Goal: Transaction & Acquisition: Book appointment/travel/reservation

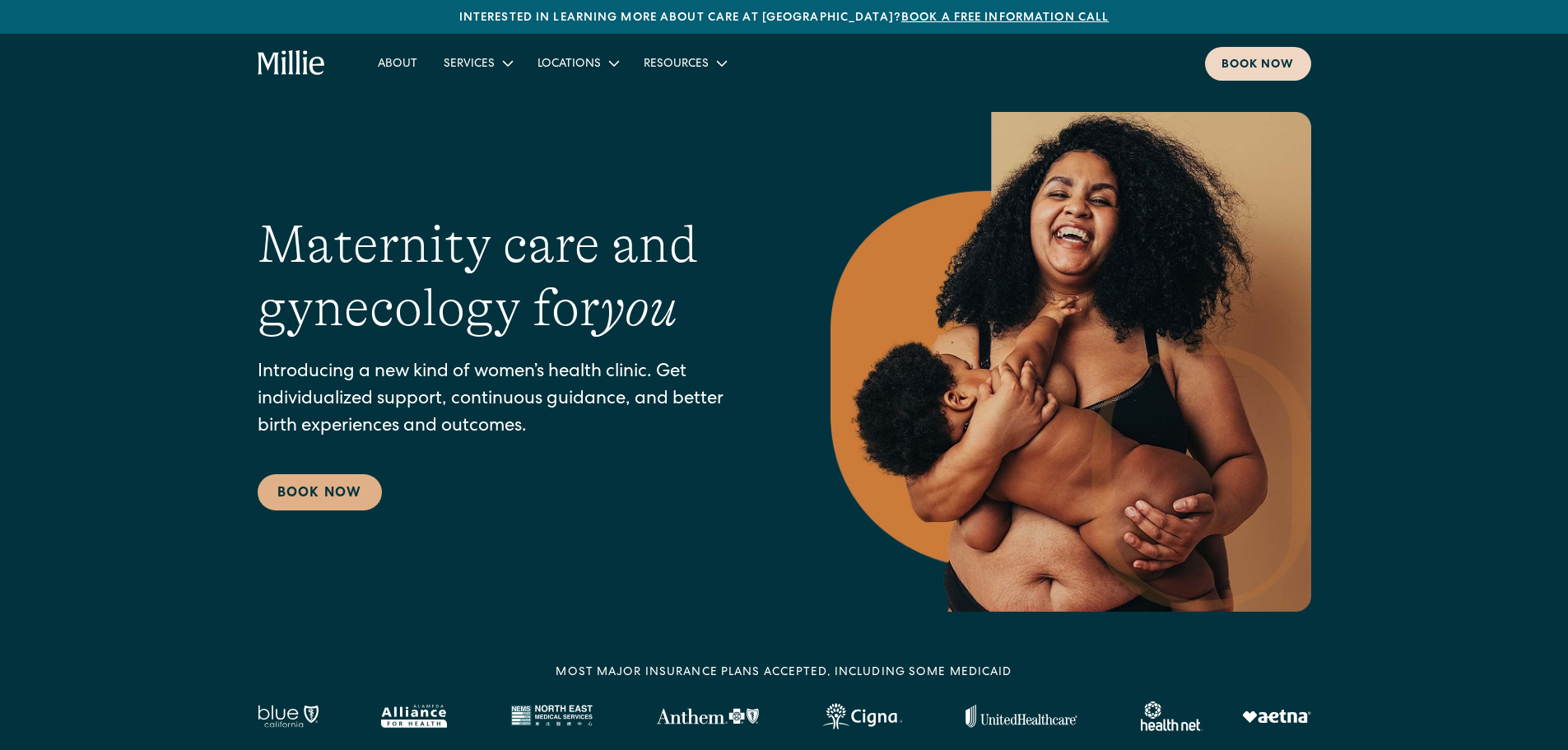
click at [1266, 71] on div "Book now" at bounding box center [1257, 65] width 73 height 17
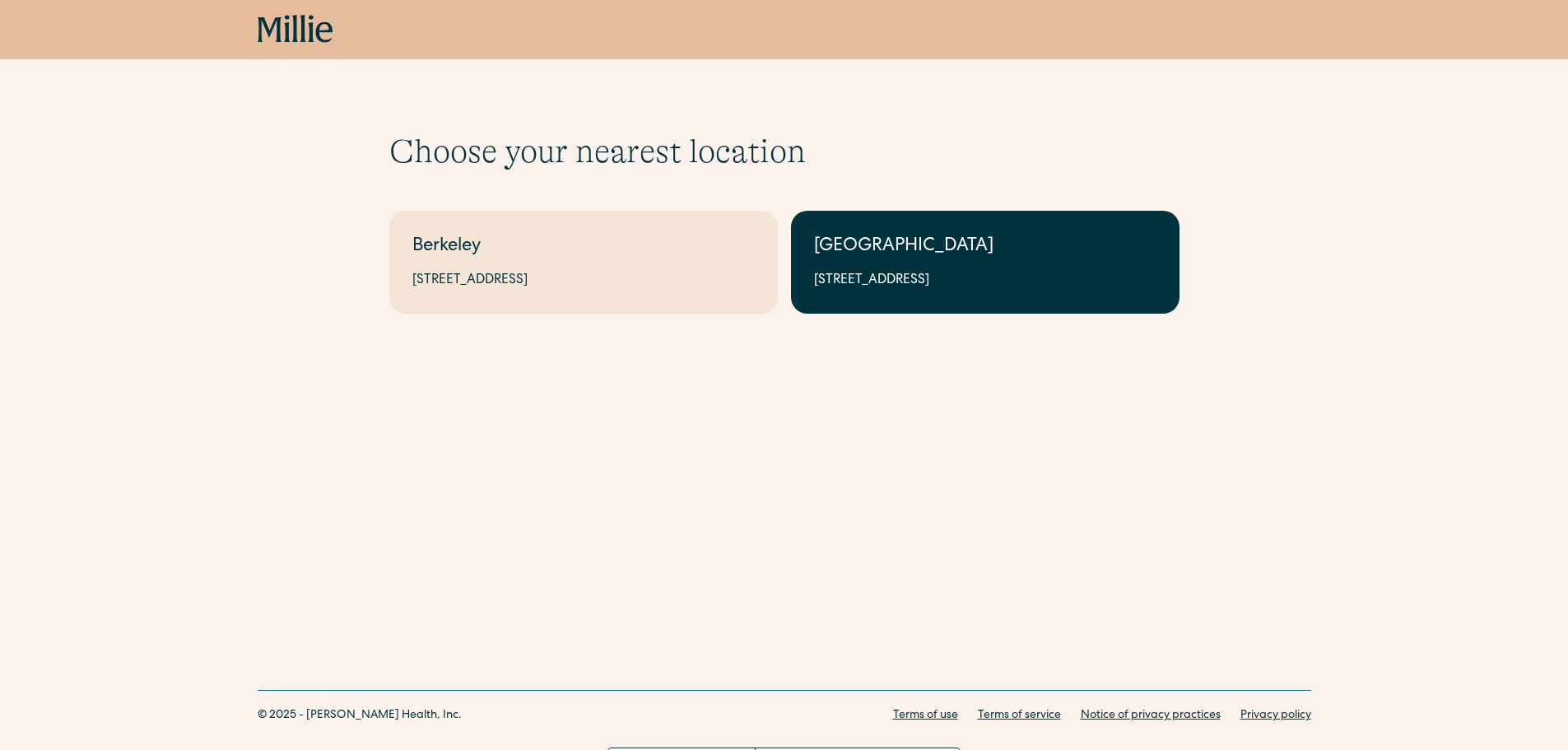
click at [939, 253] on div "[GEOGRAPHIC_DATA]" at bounding box center [985, 247] width 342 height 27
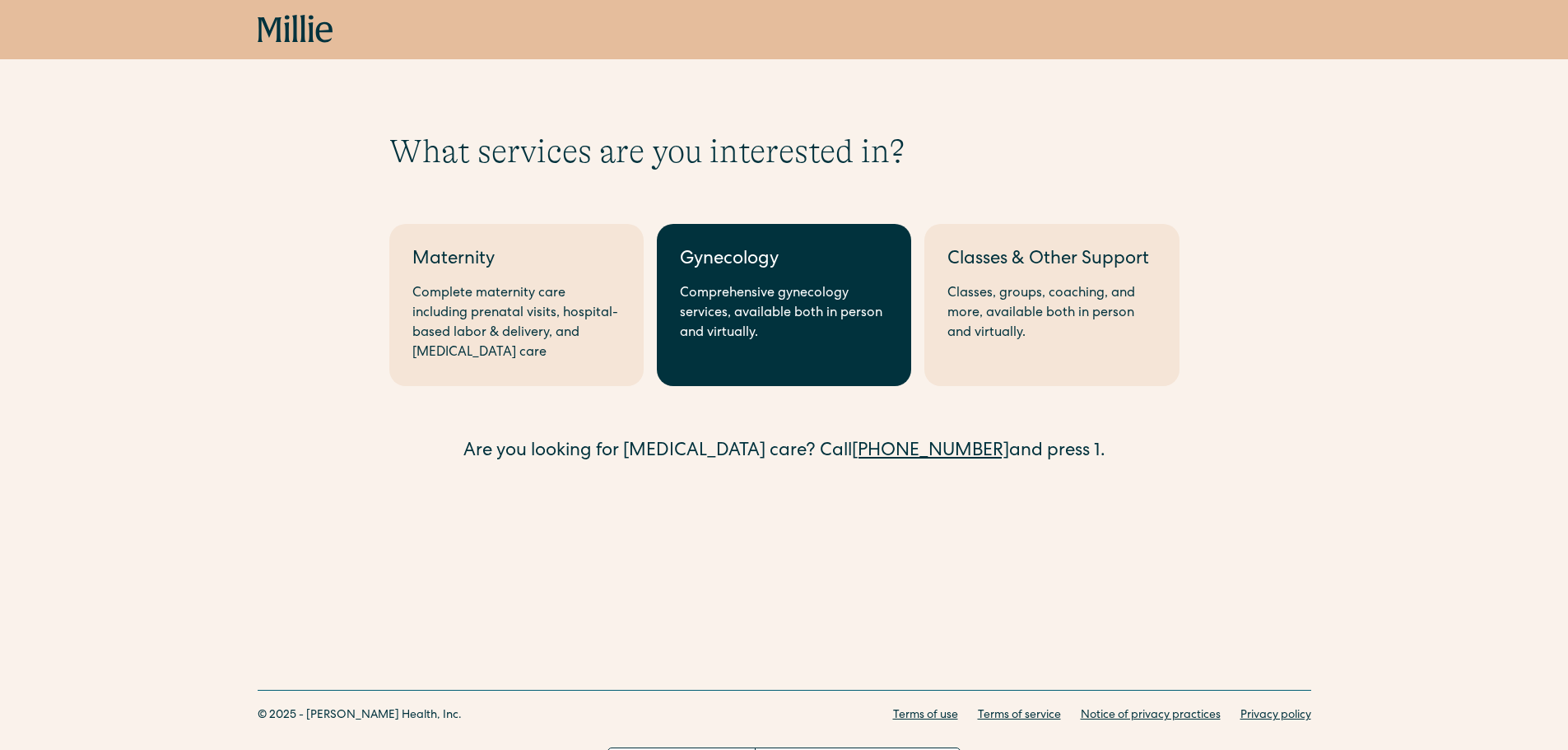
click at [784, 322] on div "Comprehensive gynecology services, available both in person and virtually." at bounding box center [784, 313] width 208 height 59
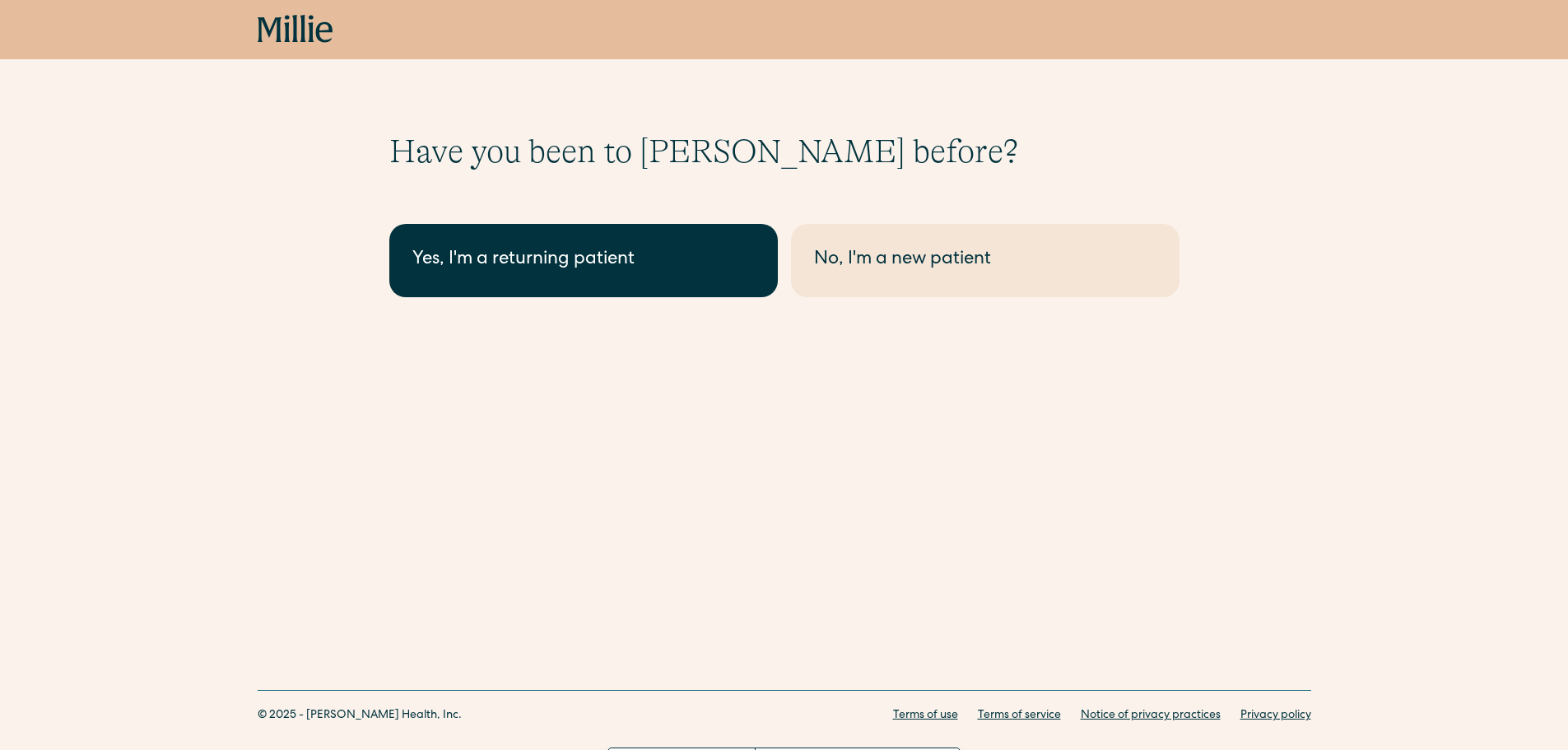
click at [631, 282] on link "Yes, I'm a returning patient" at bounding box center [583, 260] width 388 height 73
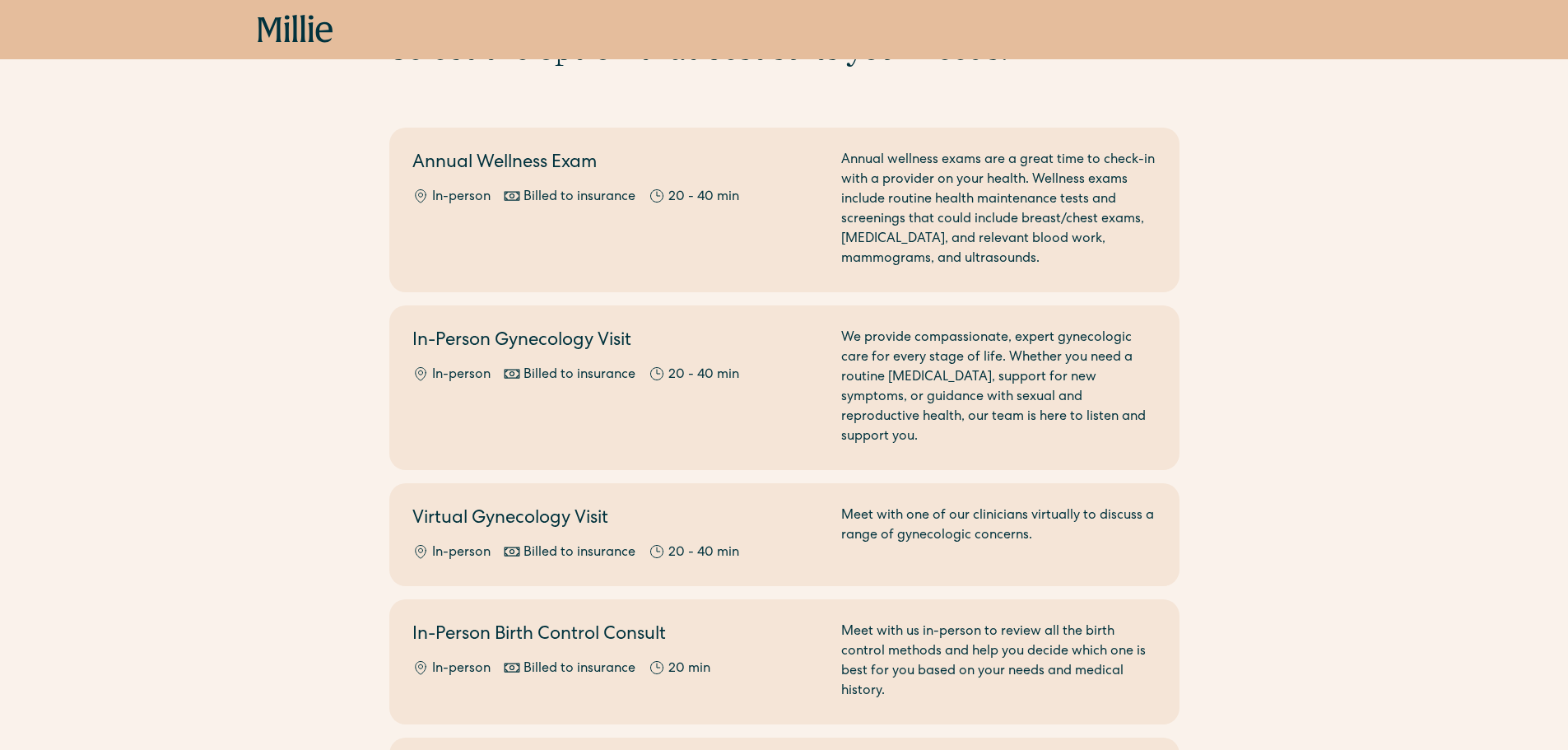
scroll to position [21, 0]
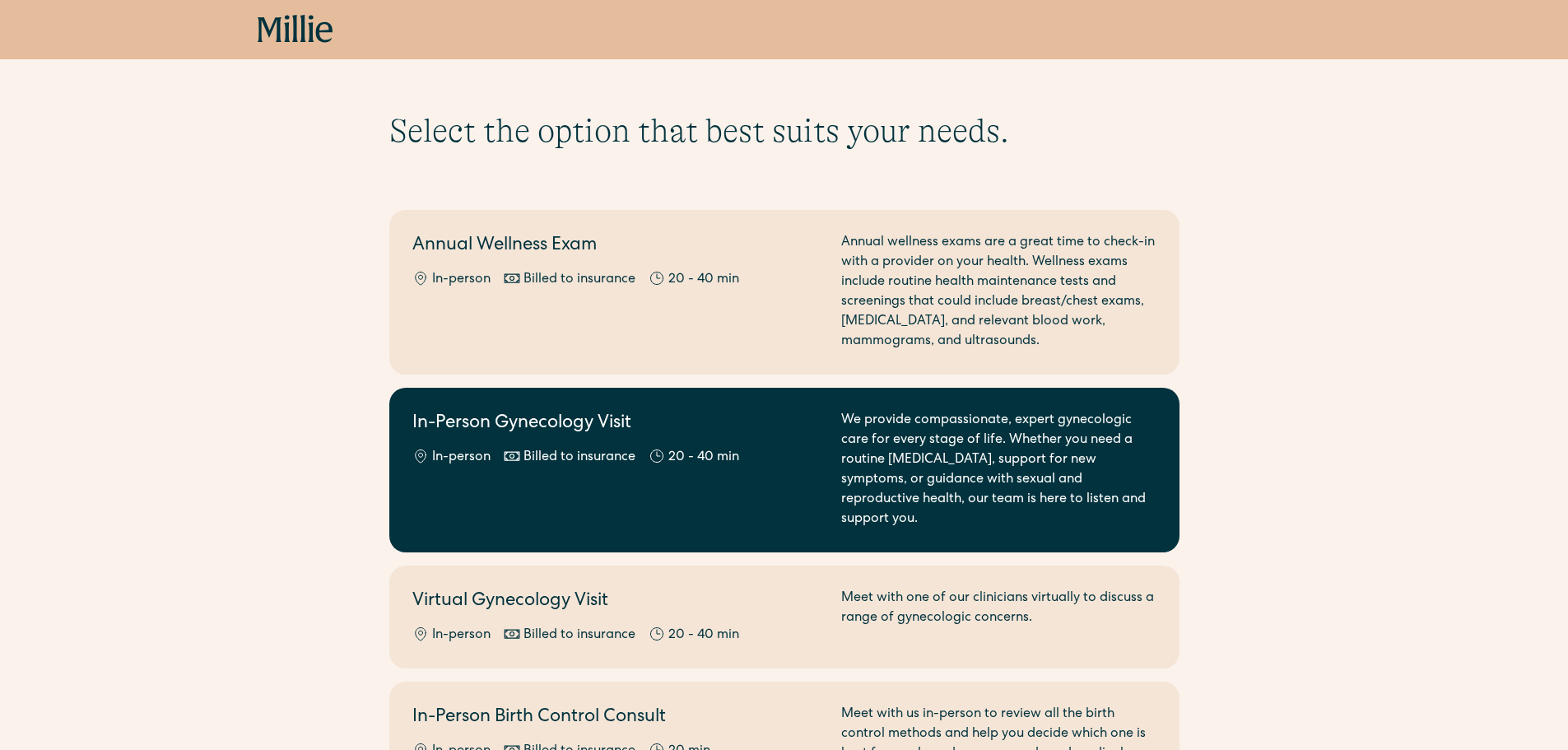
click at [1048, 472] on div "We provide compassionate, expert gynecologic care for every stage of life. Whet…" at bounding box center [998, 470] width 315 height 119
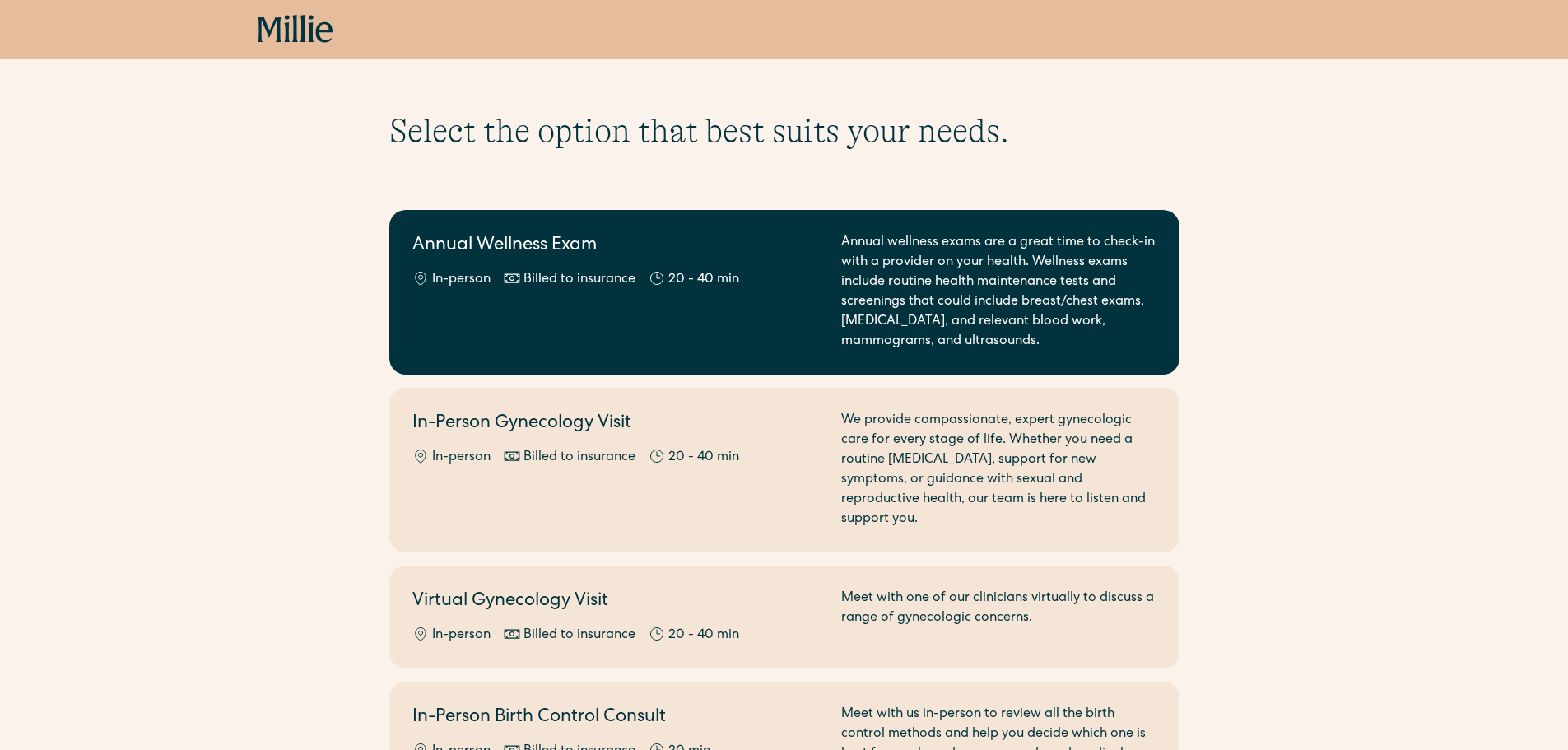
click at [546, 264] on div "Annual Wellness Exam In-person Billed to insurance 20 - 40 min" at bounding box center [616, 292] width 409 height 119
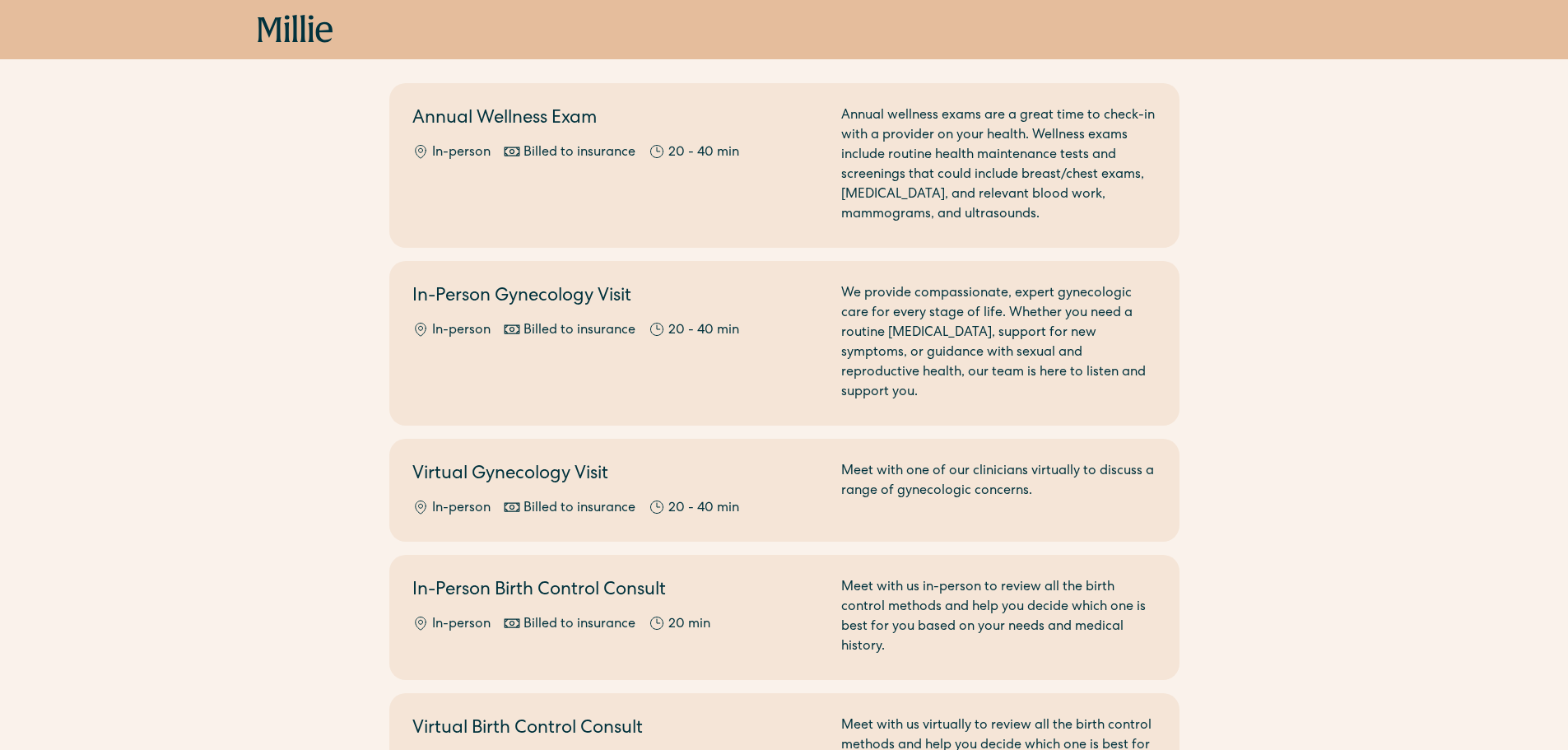
scroll to position [267, 0]
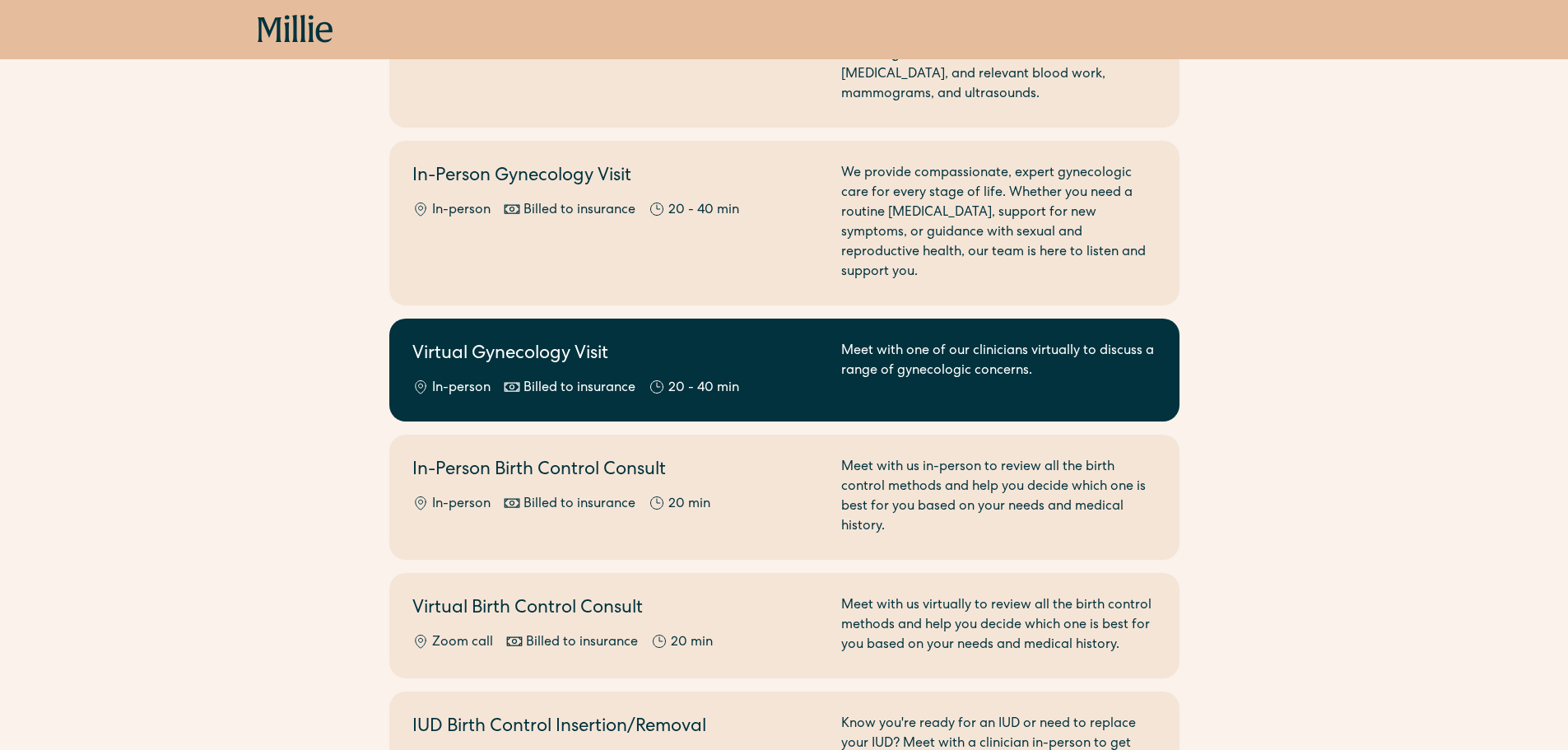
click at [454, 342] on h2 "Virtual Gynecology Visit" at bounding box center [616, 355] width 409 height 27
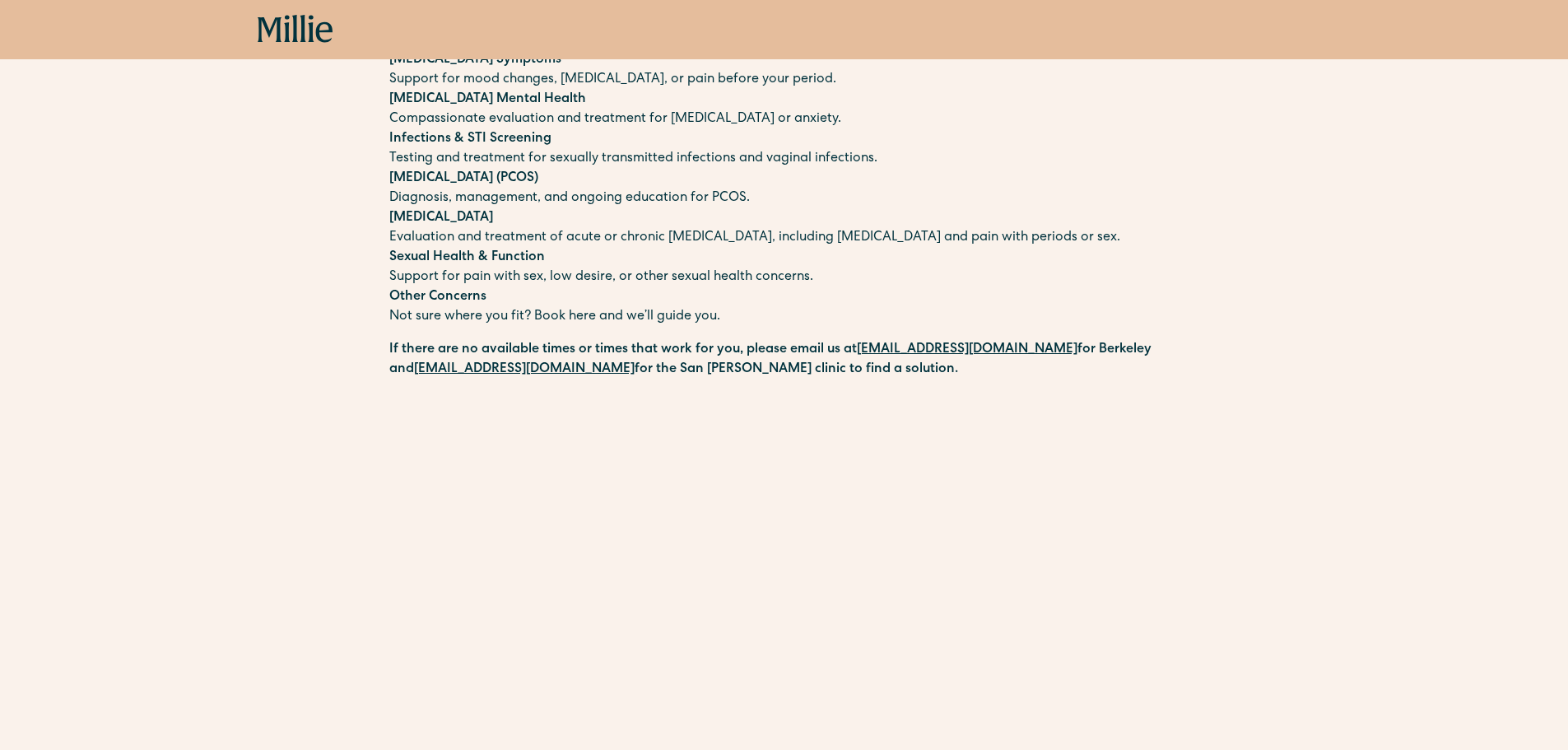
scroll to position [494, 0]
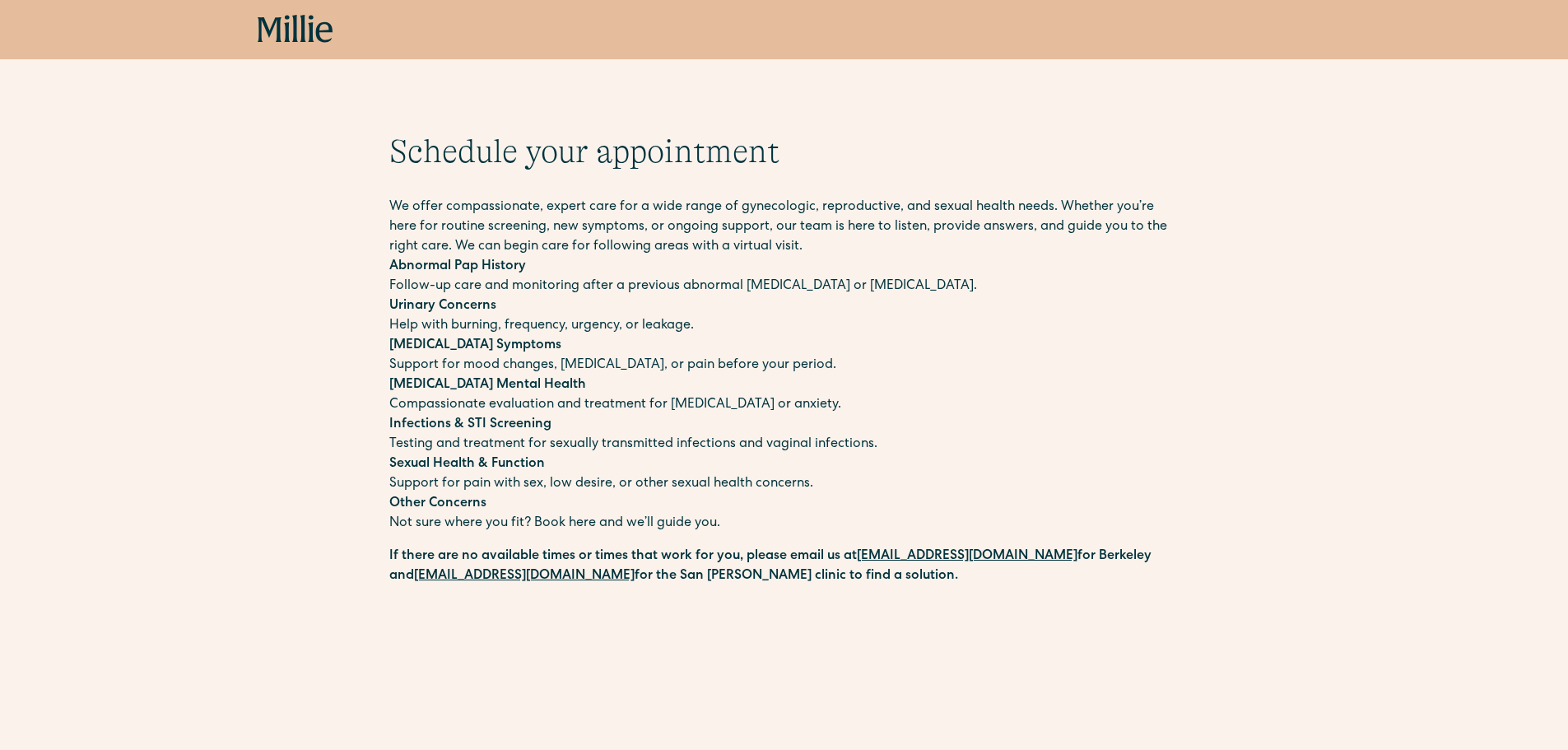
click at [297, 282] on div "Schedule your appointment We offer compassionate, expert care for a wide range …" at bounding box center [784, 713] width 1568 height 1163
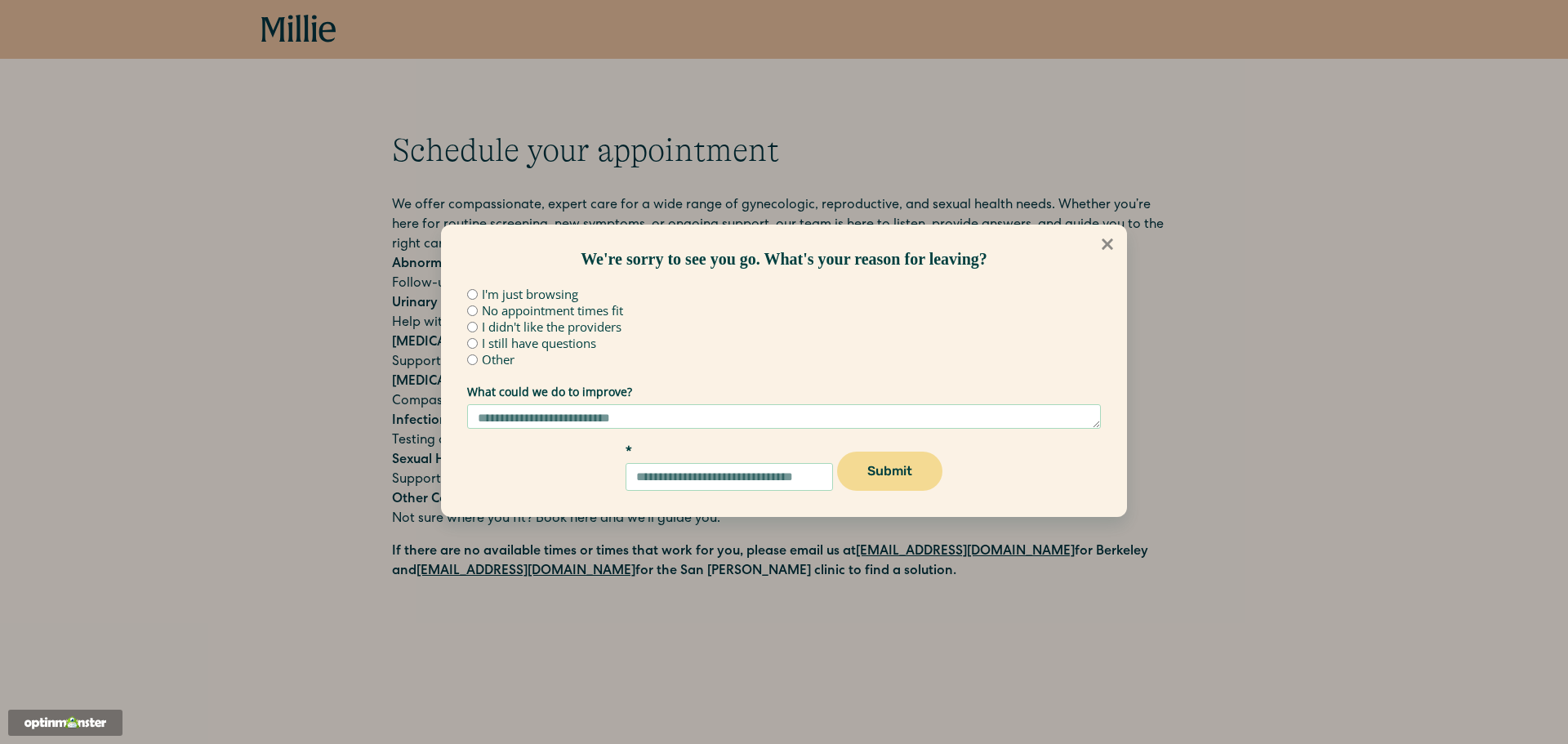
click at [1104, 247] on icon at bounding box center [1108, 244] width 12 height 12
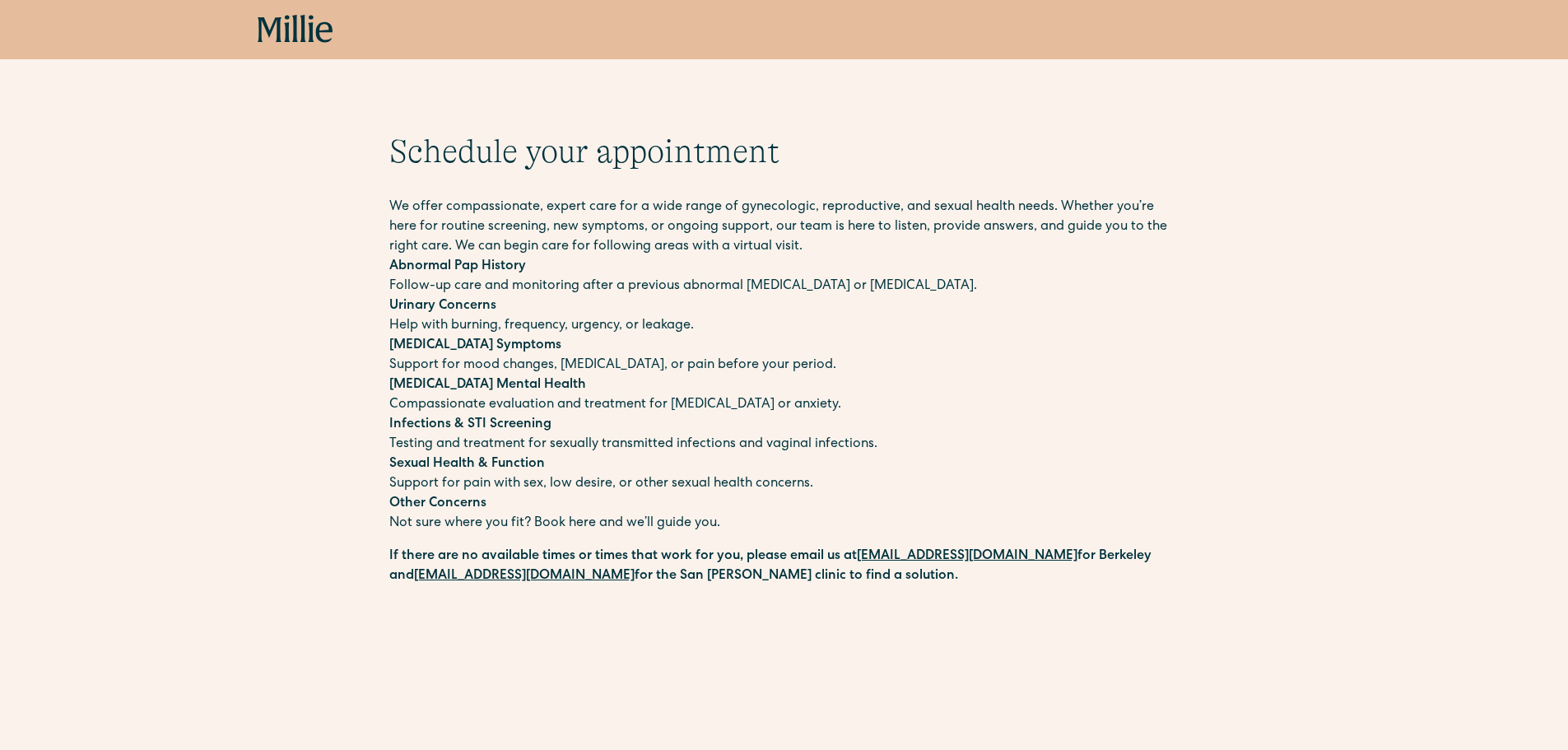
click at [367, 317] on div "Schedule your appointment We offer compassionate, expert care for a wide range …" at bounding box center [784, 713] width 1568 height 1163
click at [318, 38] on icon at bounding box center [323, 32] width 16 height 21
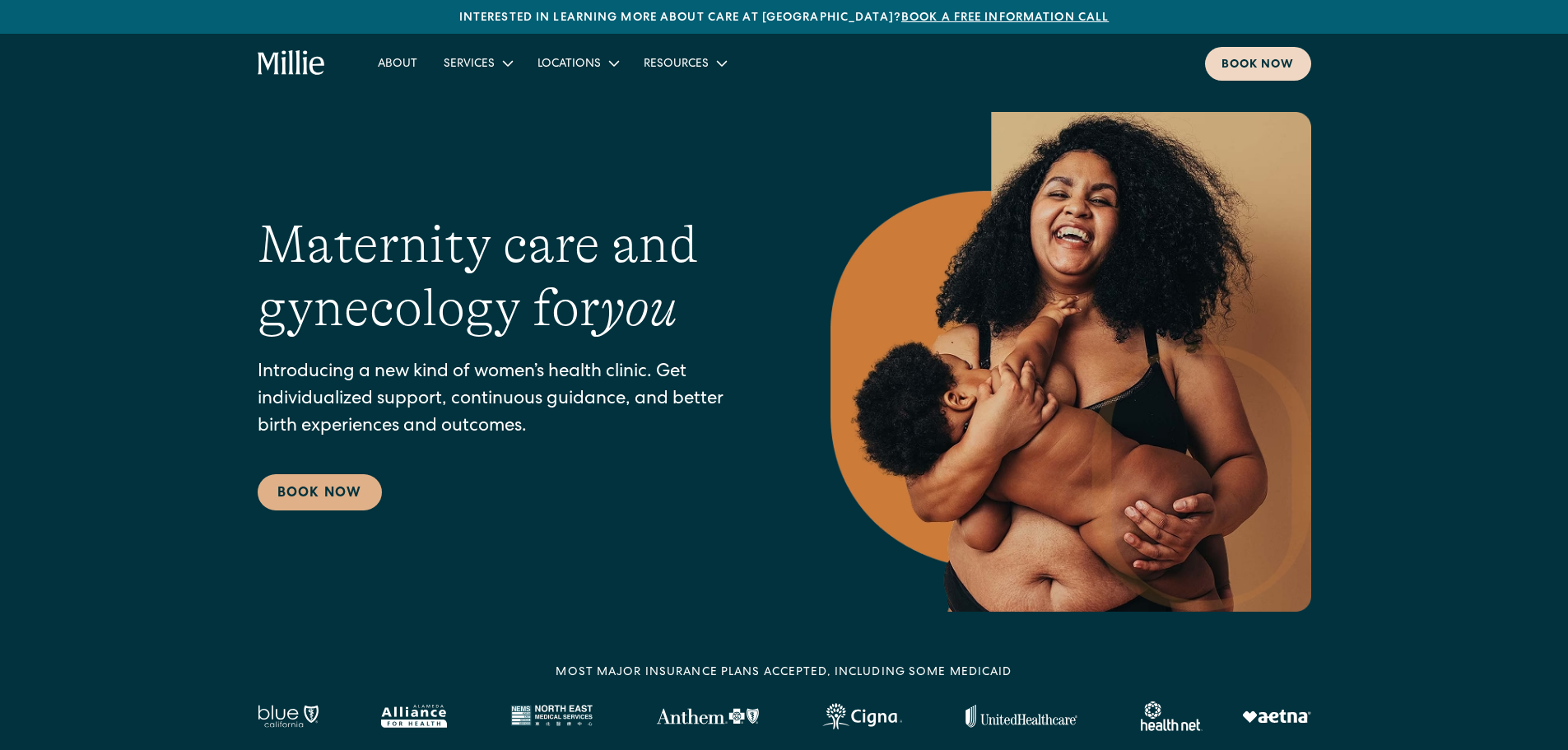
click at [1258, 64] on div "Book now" at bounding box center [1257, 65] width 73 height 17
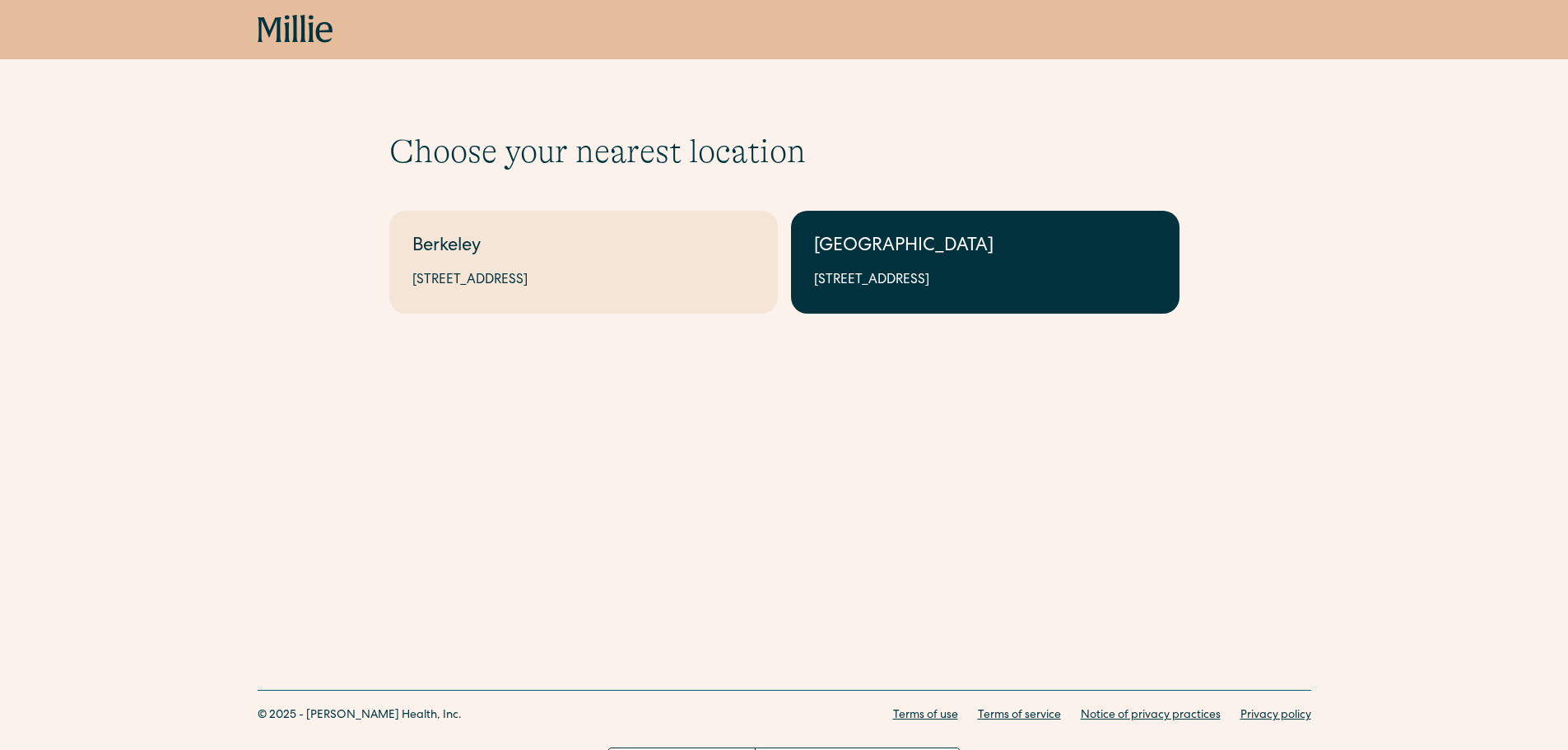
click at [907, 287] on div "[STREET_ADDRESS]" at bounding box center [985, 281] width 342 height 20
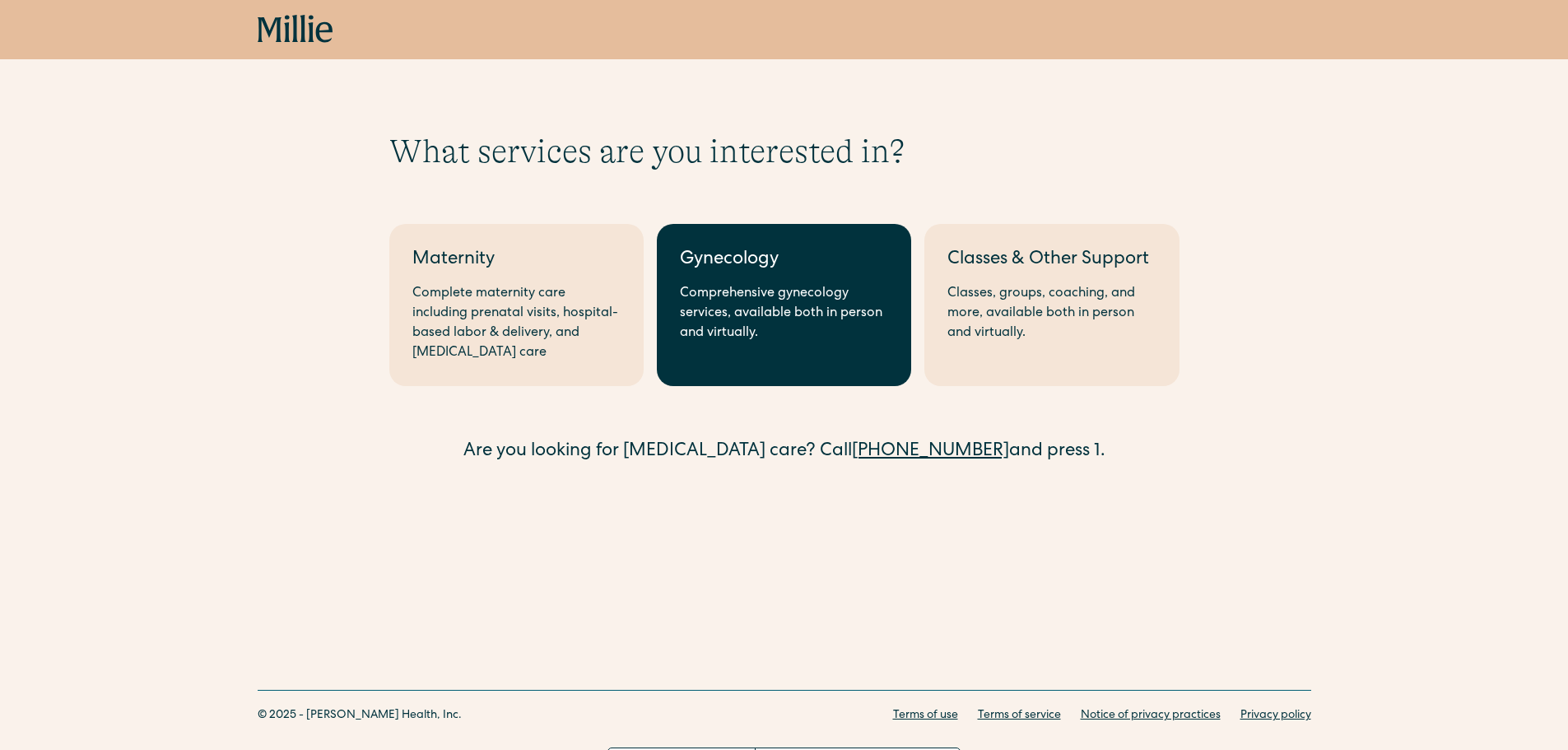
click at [766, 313] on div "Comprehensive gynecology services, available both in person and virtually." at bounding box center [784, 313] width 208 height 59
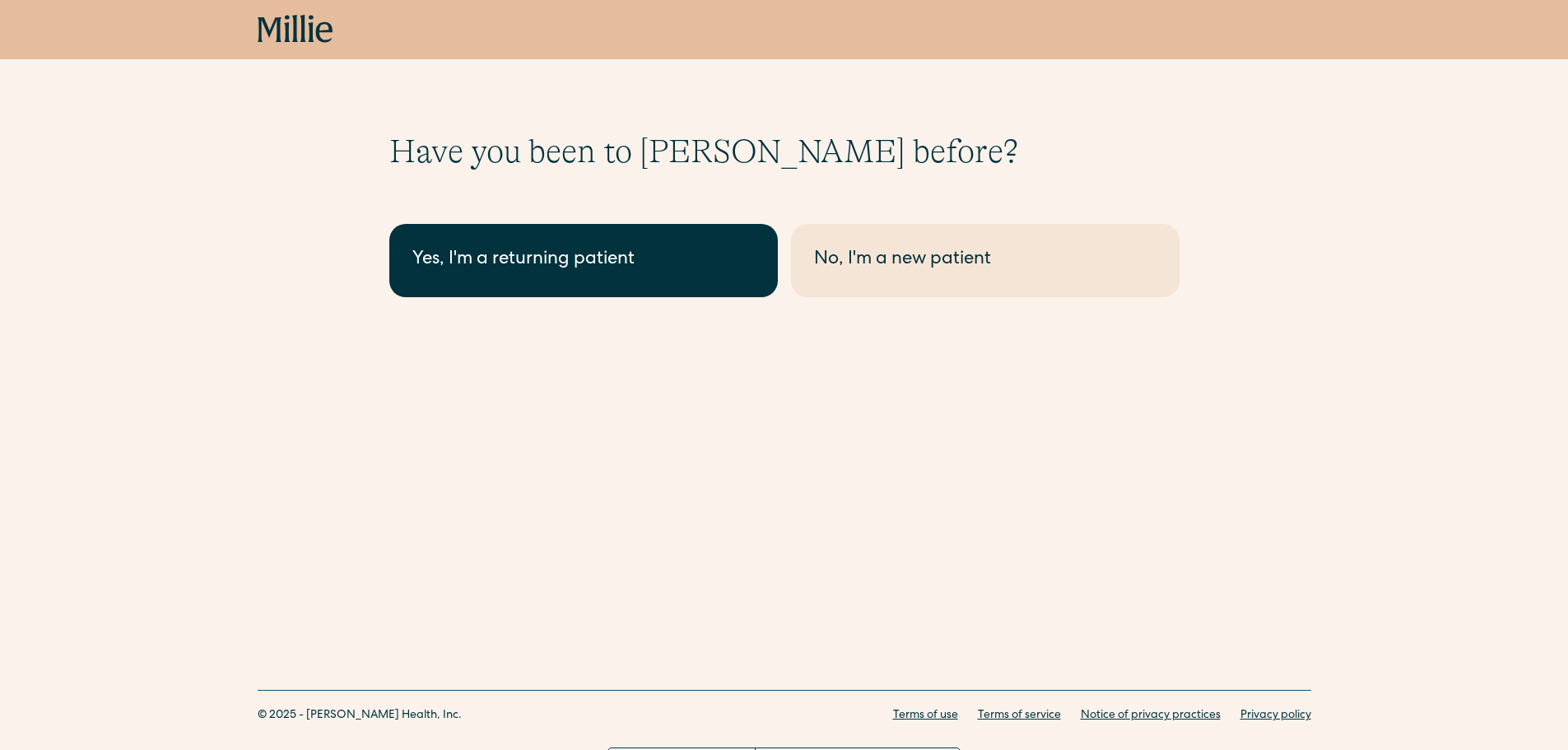
click at [661, 267] on div "Yes, I'm a returning patient" at bounding box center [583, 260] width 342 height 27
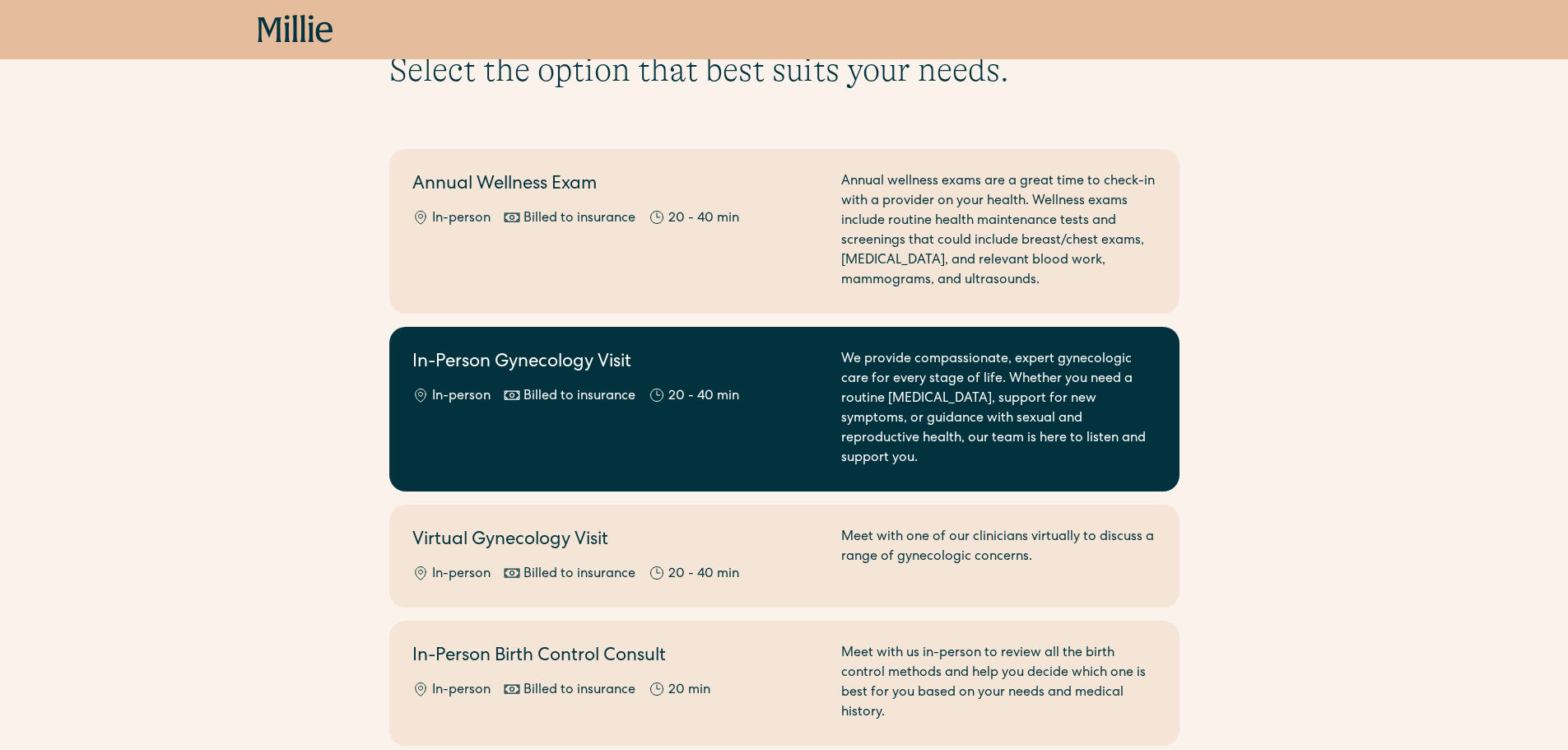
scroll to position [82, 0]
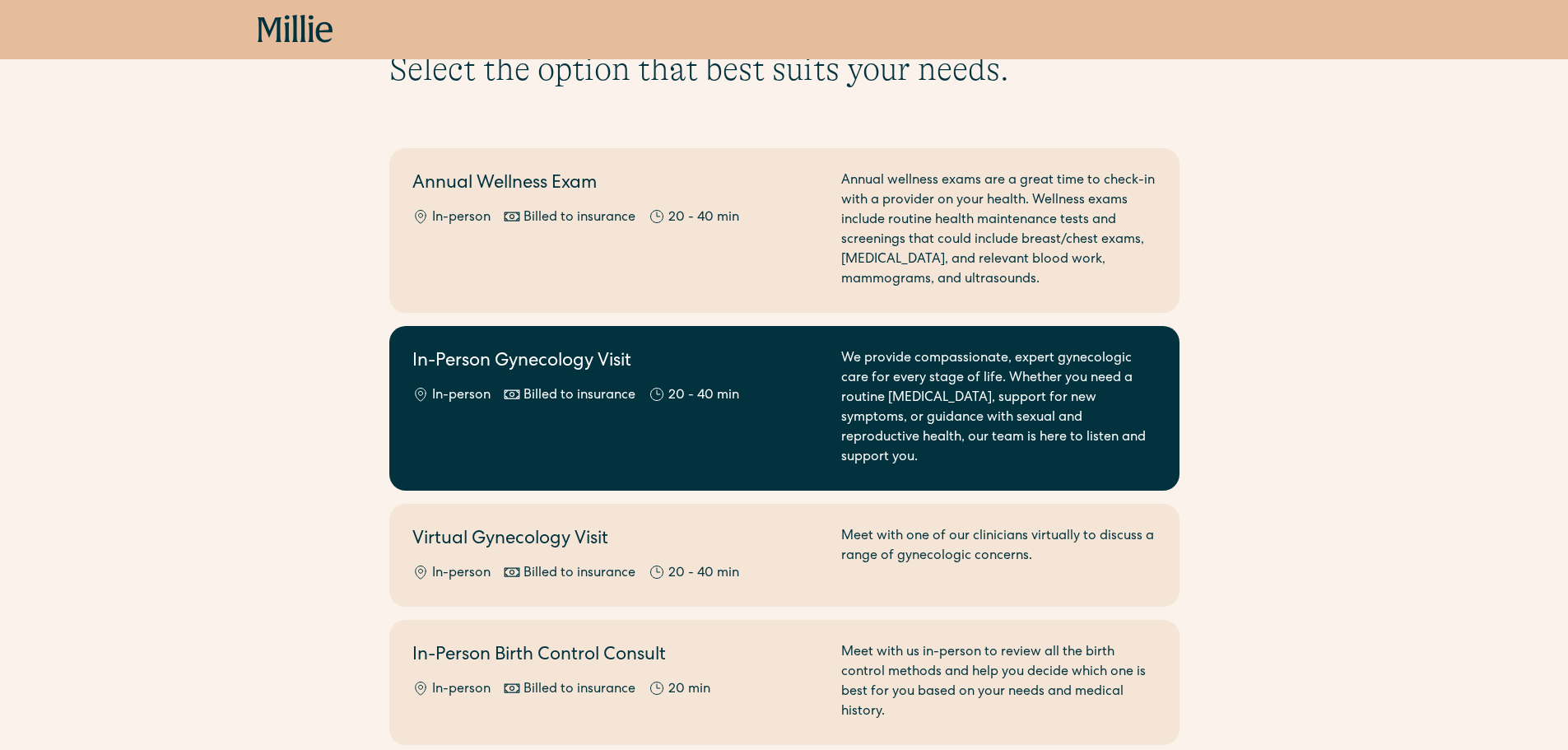
click at [669, 421] on div "In-Person Gynecology Visit In-person Billed to insurance 20 - 40 min" at bounding box center [616, 408] width 409 height 119
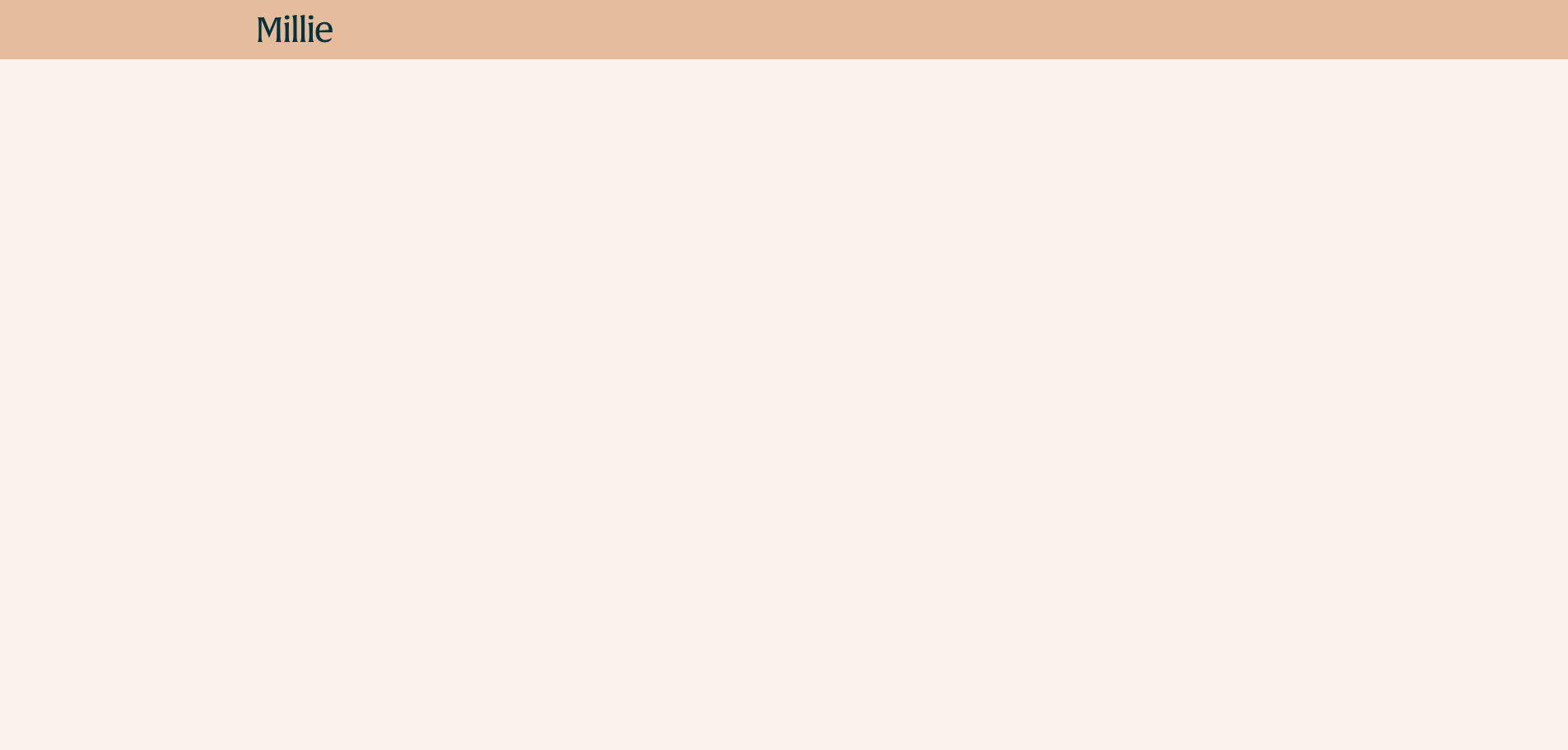
scroll to position [905, 0]
click at [315, 28] on icon at bounding box center [296, 30] width 76 height 30
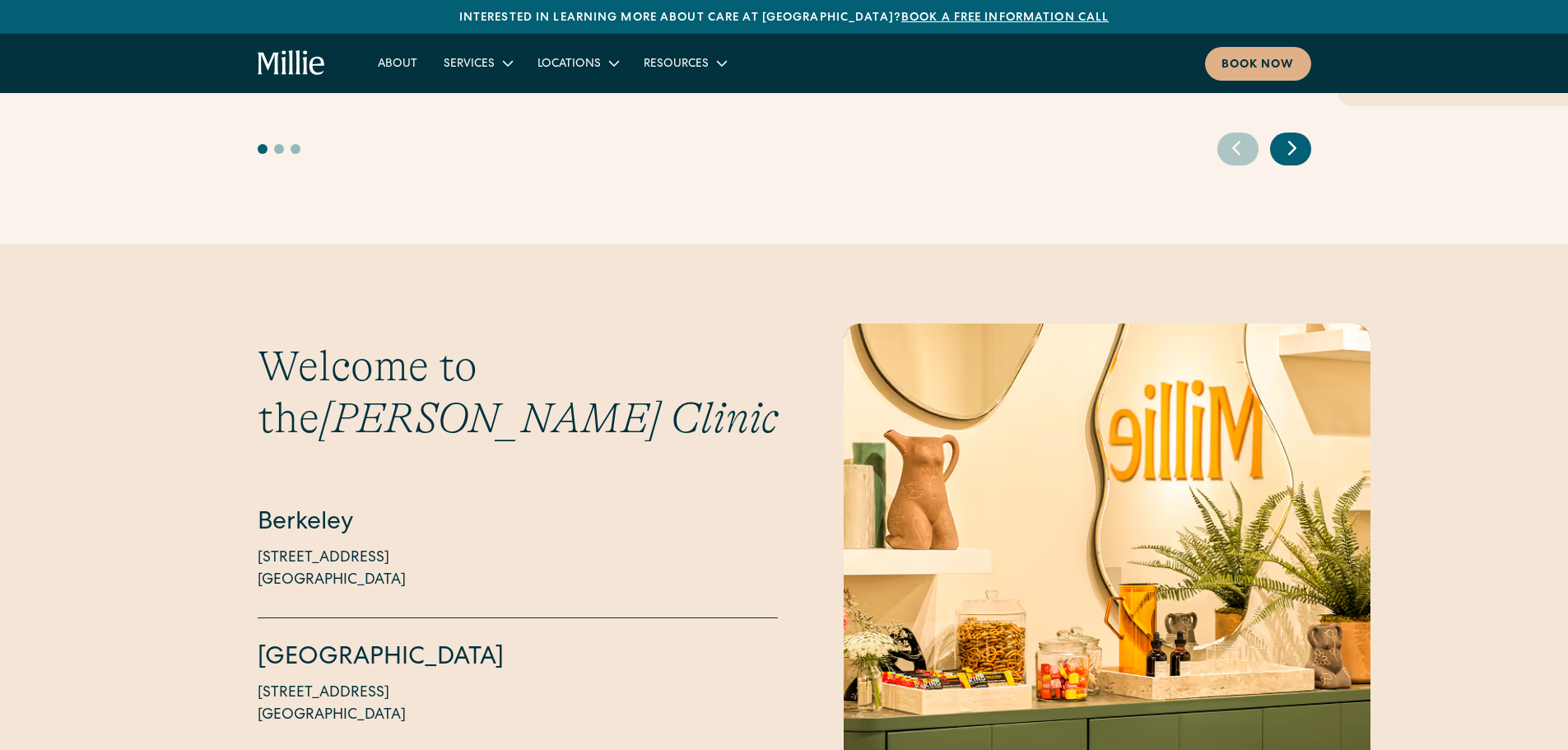
scroll to position [3868, 0]
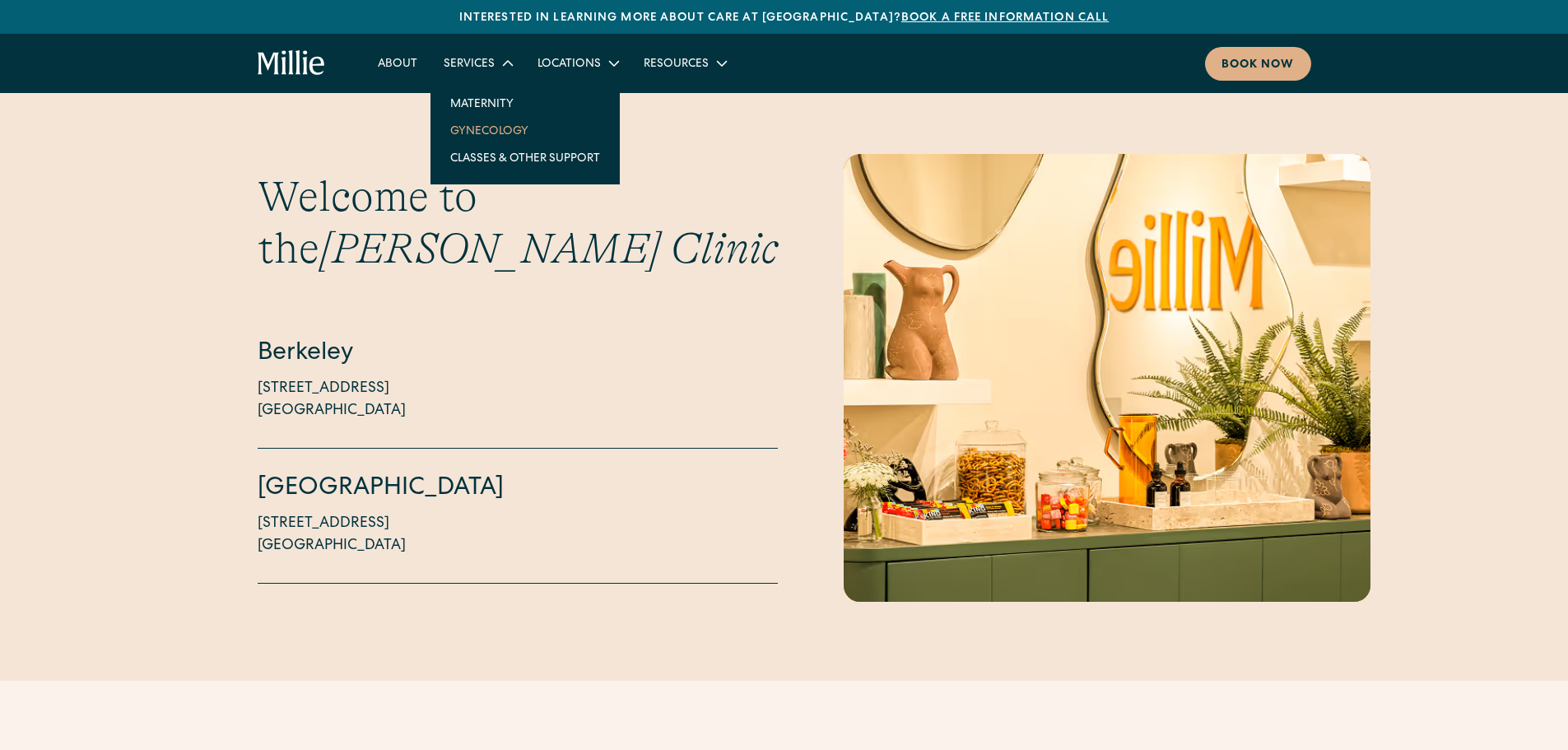
click at [500, 129] on link "Gynecology" at bounding box center [525, 130] width 176 height 27
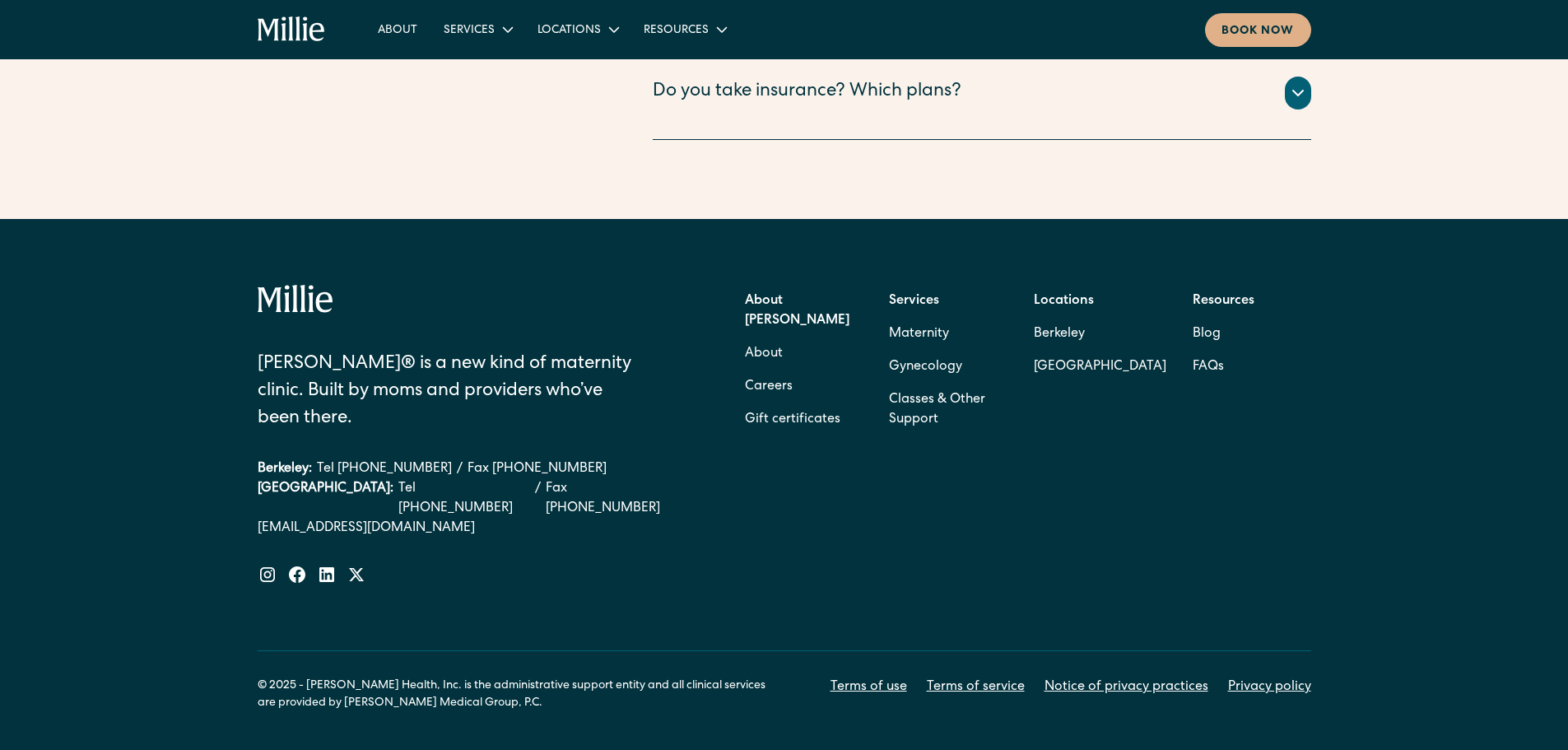
scroll to position [3458, 0]
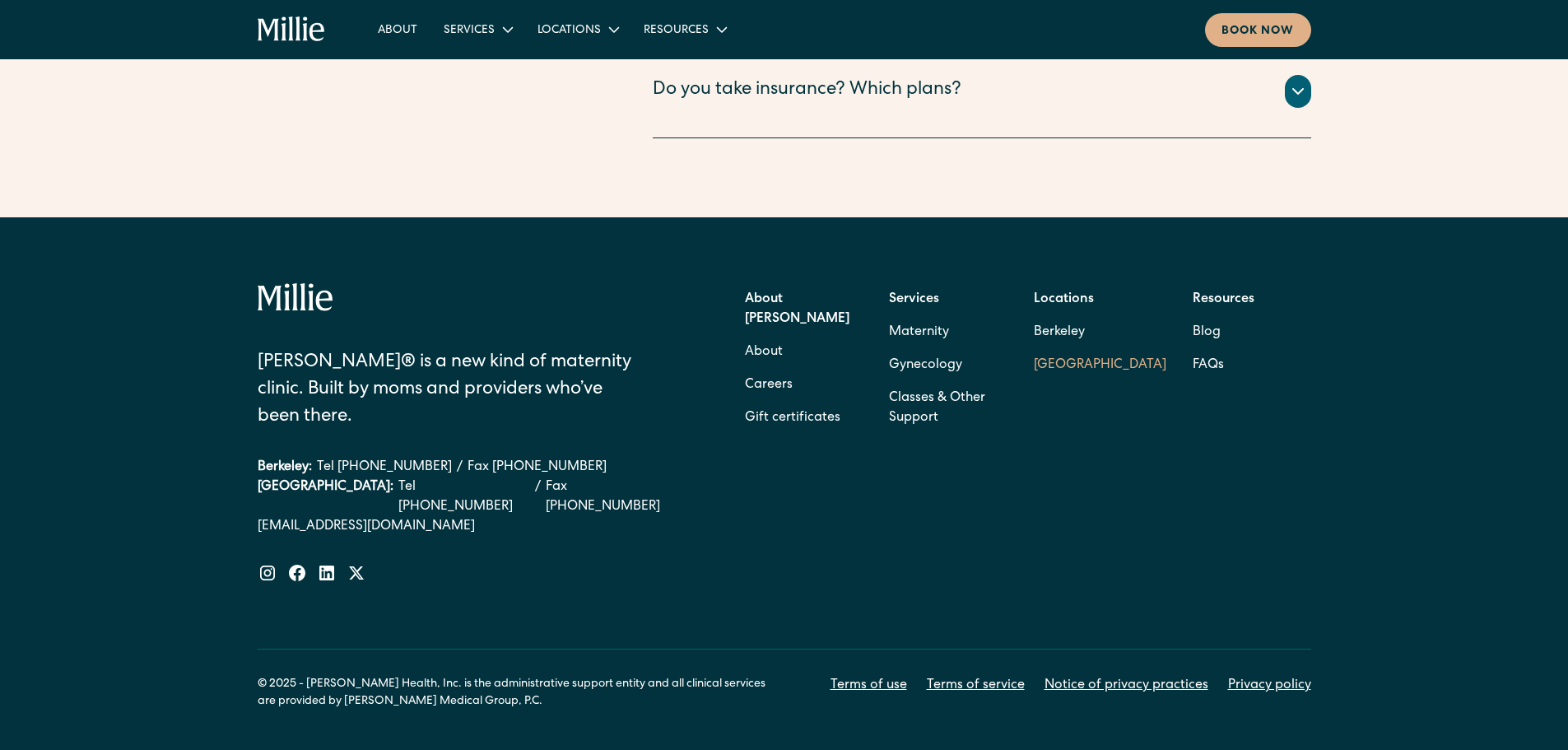
click at [1072, 349] on link "[GEOGRAPHIC_DATA]" at bounding box center [1100, 365] width 132 height 33
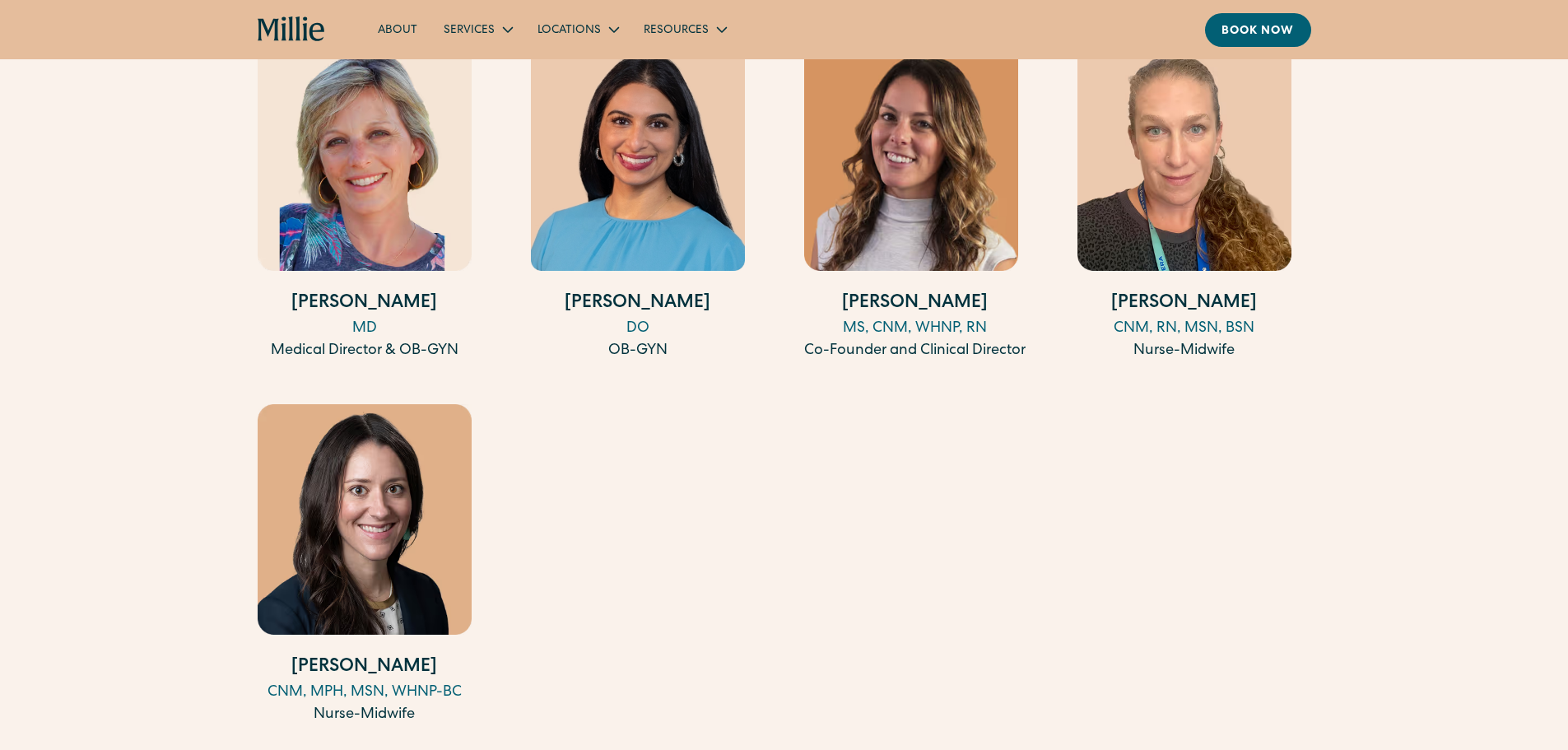
scroll to position [1811, 0]
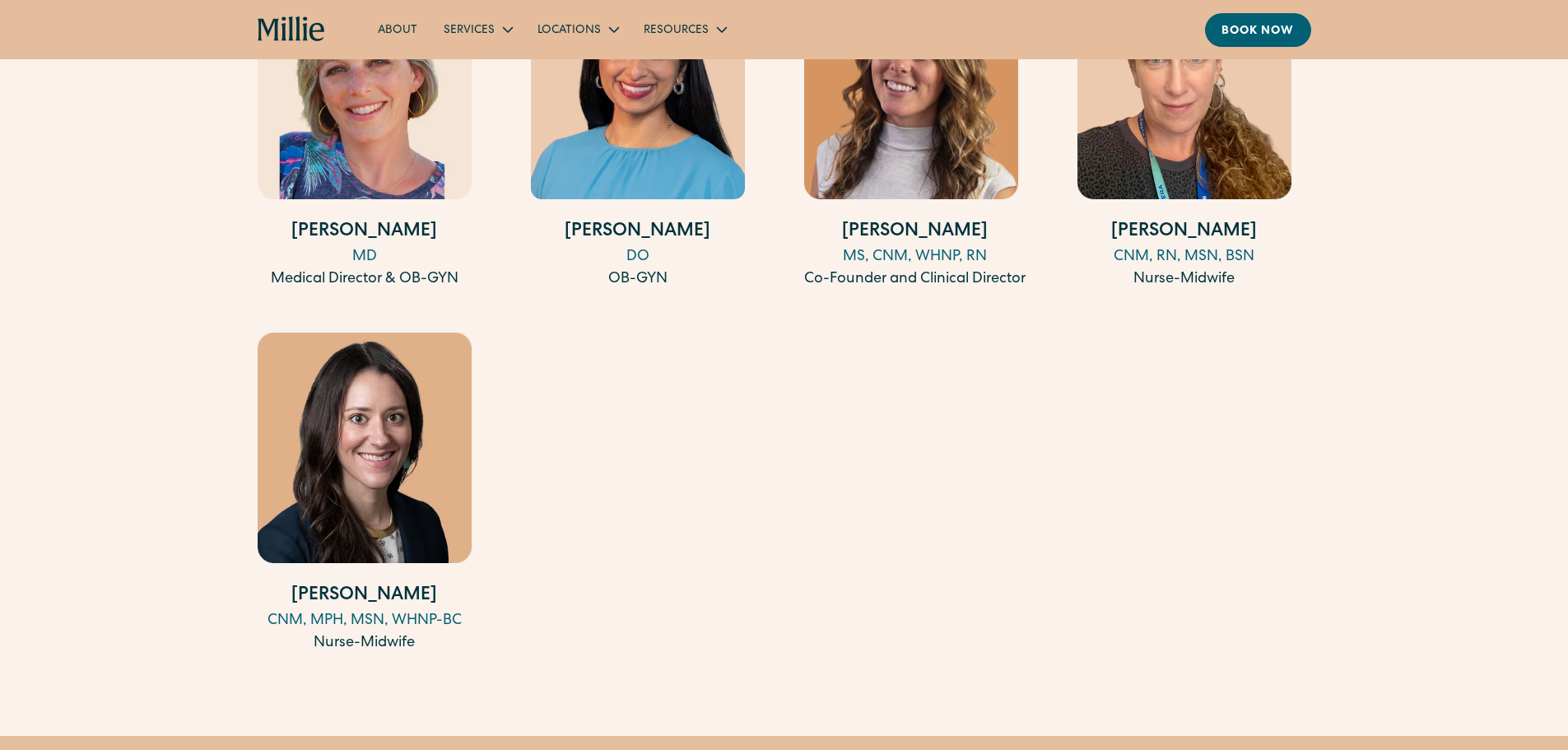
click at [657, 176] on img at bounding box center [638, 84] width 214 height 230
click at [372, 473] on img at bounding box center [365, 447] width 214 height 230
click at [804, 538] on div "Amy Kane MD Medical Director & OB-GYN Anisha Sarma DO OB-GYN Talia Borgo MS, CN…" at bounding box center [784, 313] width 1053 height 688
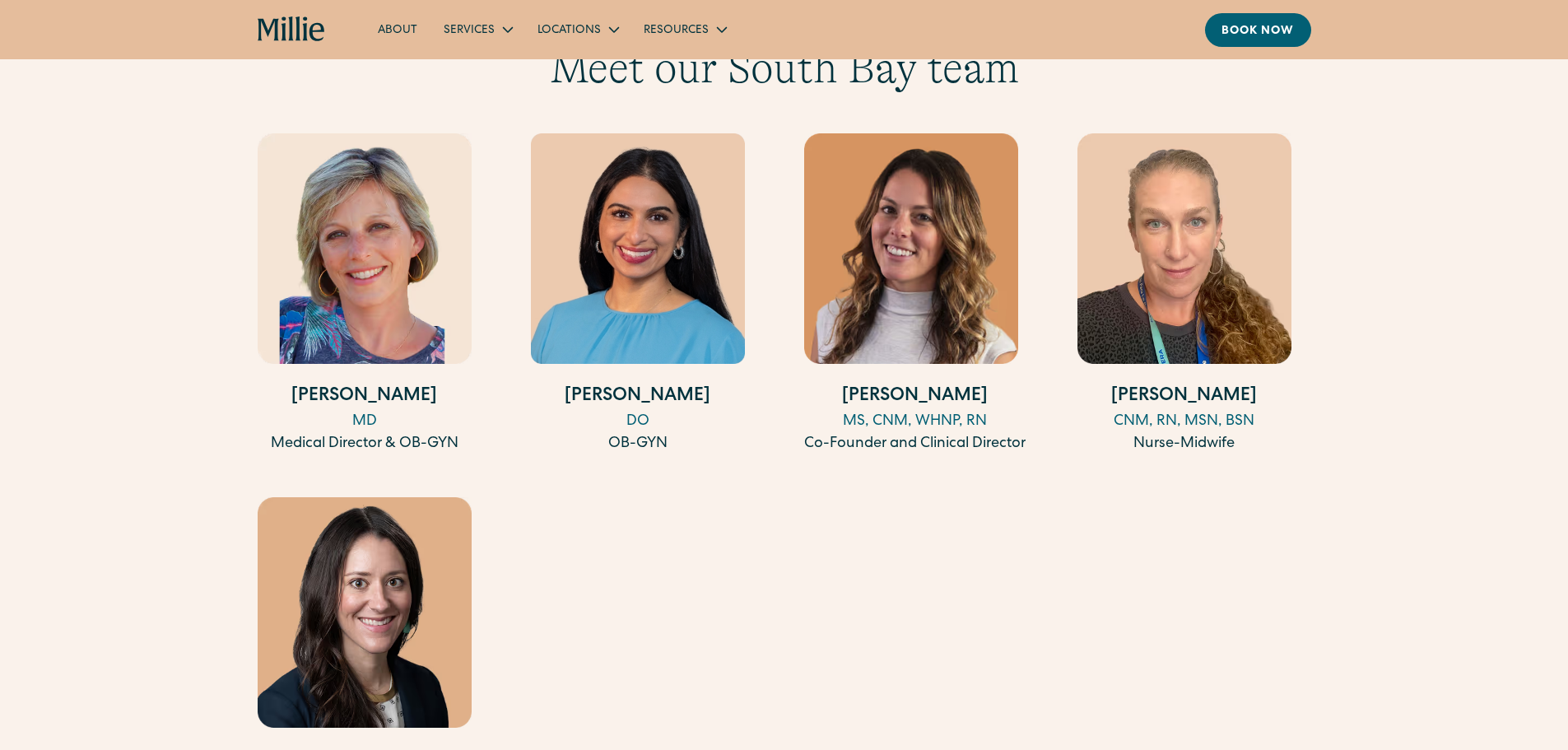
scroll to position [1728, 0]
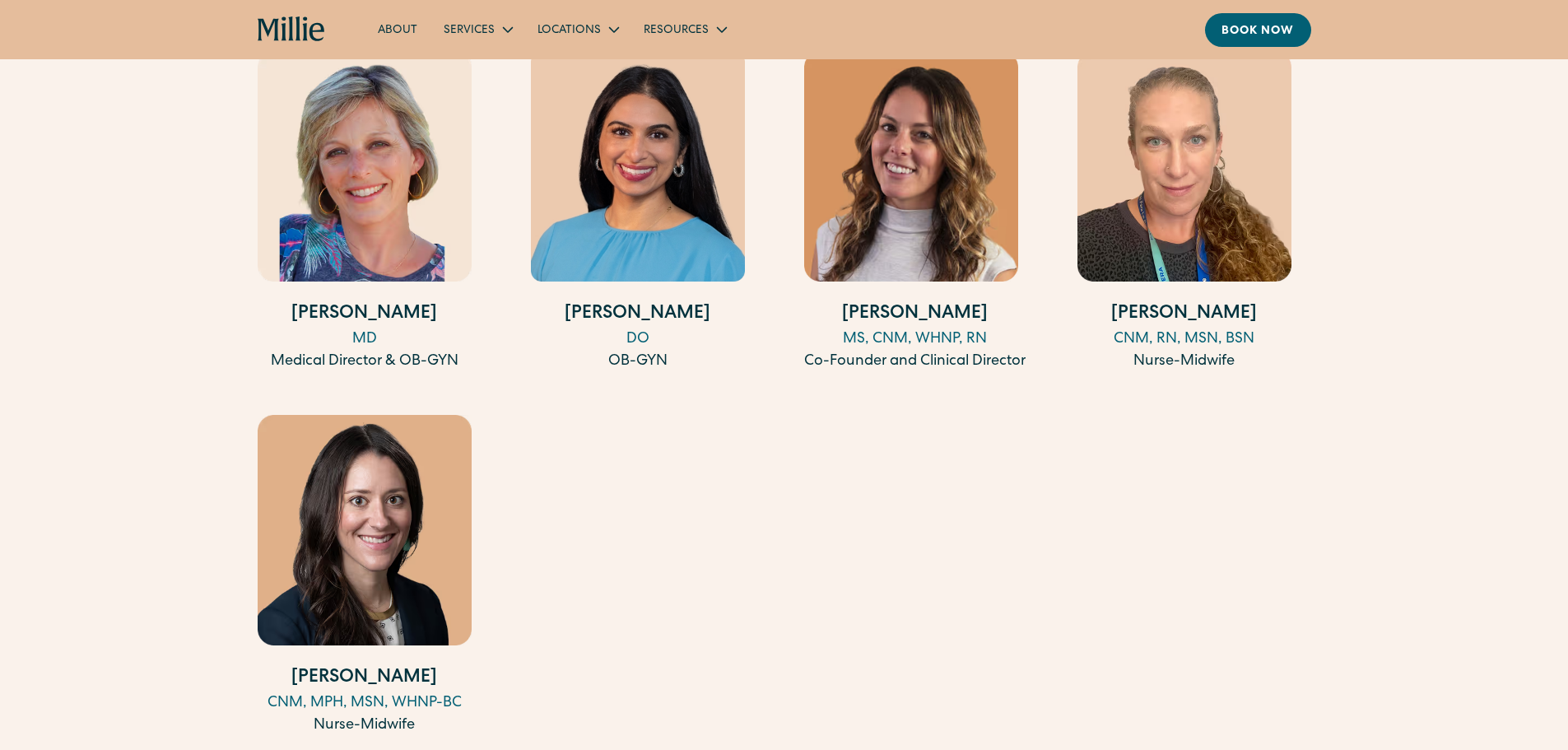
drag, startPoint x: 1230, startPoint y: 35, endPoint x: 1197, endPoint y: 35, distance: 32.9
click at [1230, 35] on div "Book now" at bounding box center [1257, 31] width 73 height 17
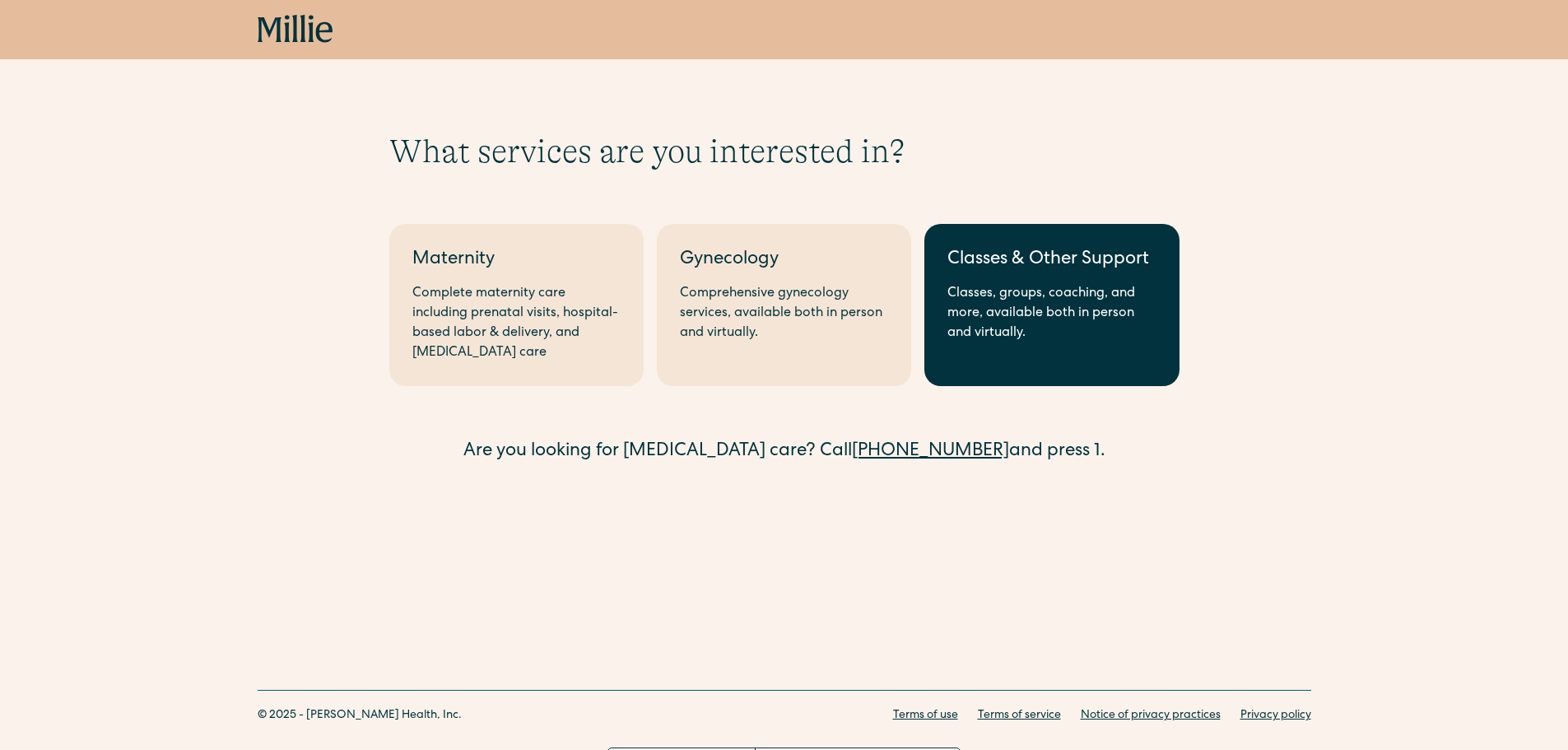
click at [1114, 367] on link "Classes & Other Support Classes, groups, coaching, and more, available both in …" at bounding box center [1051, 305] width 254 height 162
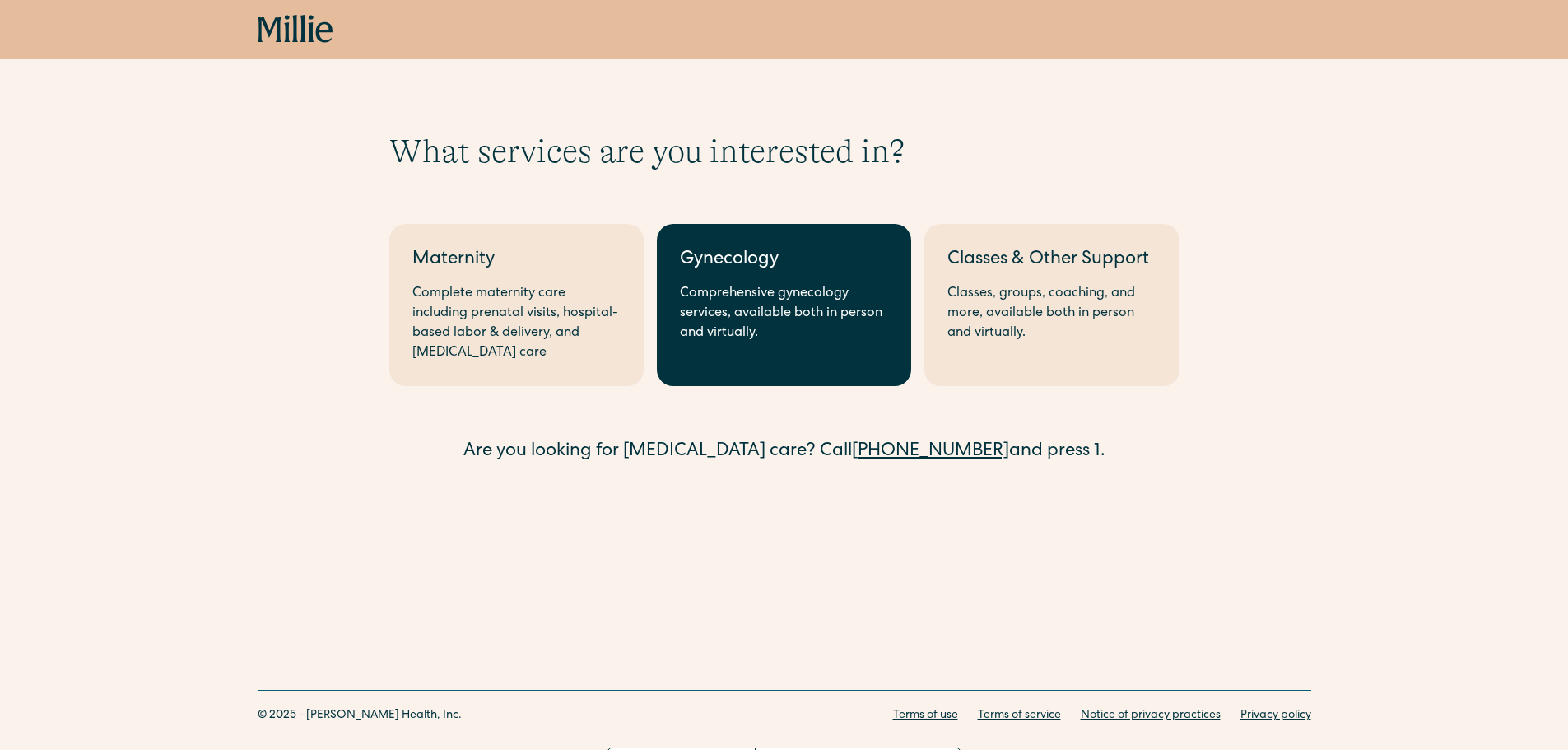
click at [791, 347] on link "Gynecology Comprehensive gynecology services, available both in person and virt…" at bounding box center [784, 305] width 254 height 162
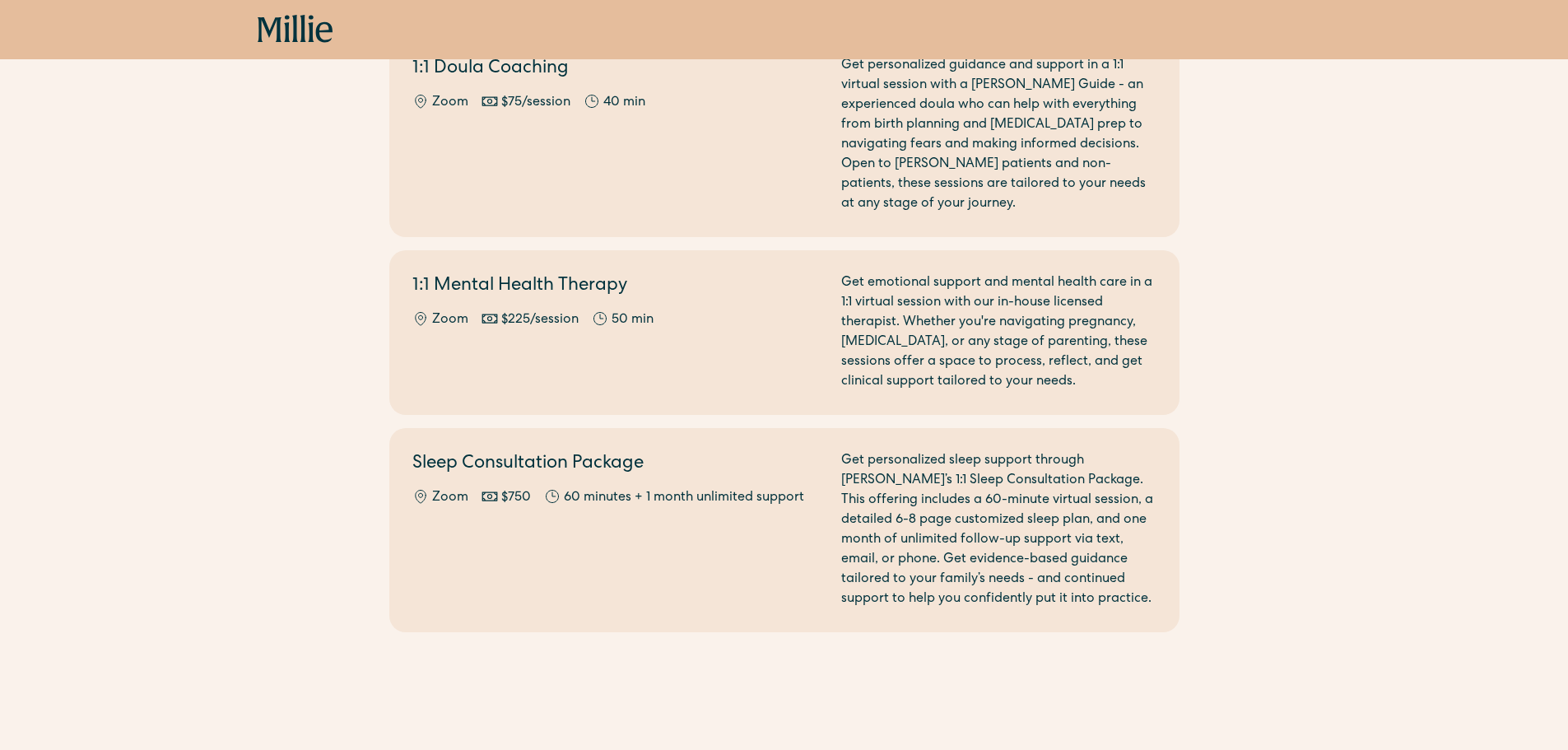
scroll to position [714, 0]
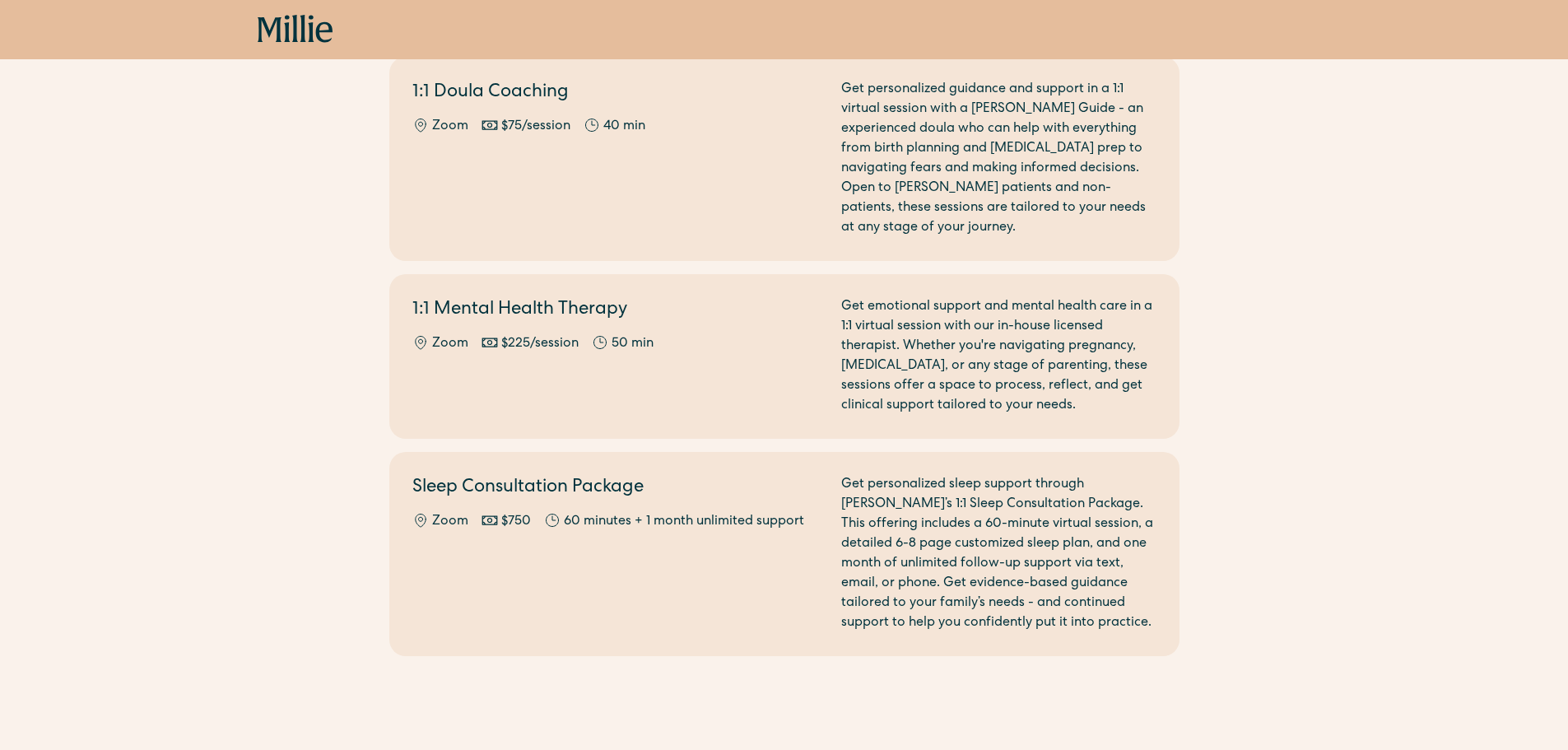
click at [215, 388] on div "Select the option that best suits your needs. Before you book maternity care, p…" at bounding box center [784, 63] width 1568 height 1290
click at [167, 360] on div "Select the option that best suits your needs. Before you book maternity care, p…" at bounding box center [784, 63] width 1568 height 1290
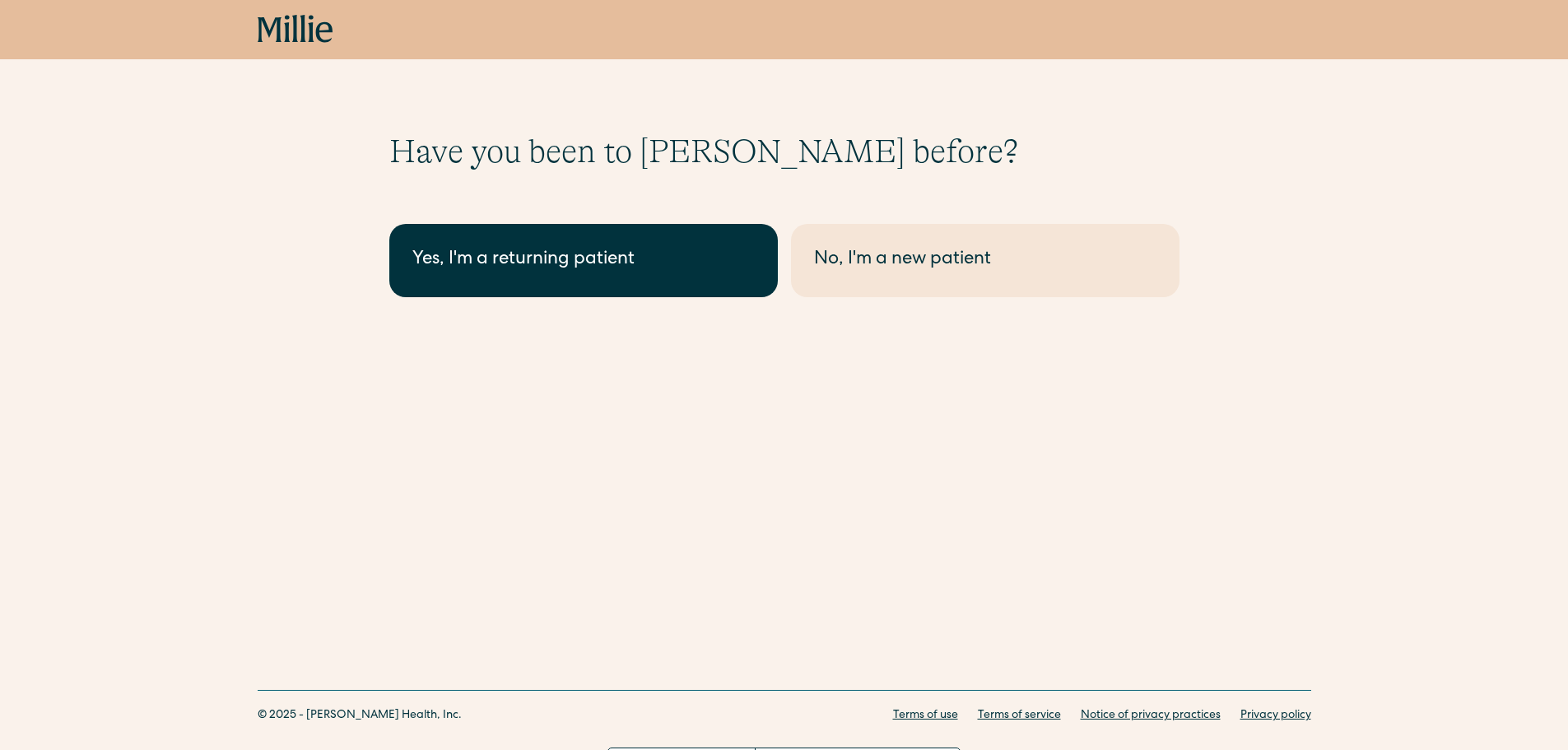
click at [670, 277] on link "Yes, I'm a returning patient" at bounding box center [583, 260] width 388 height 73
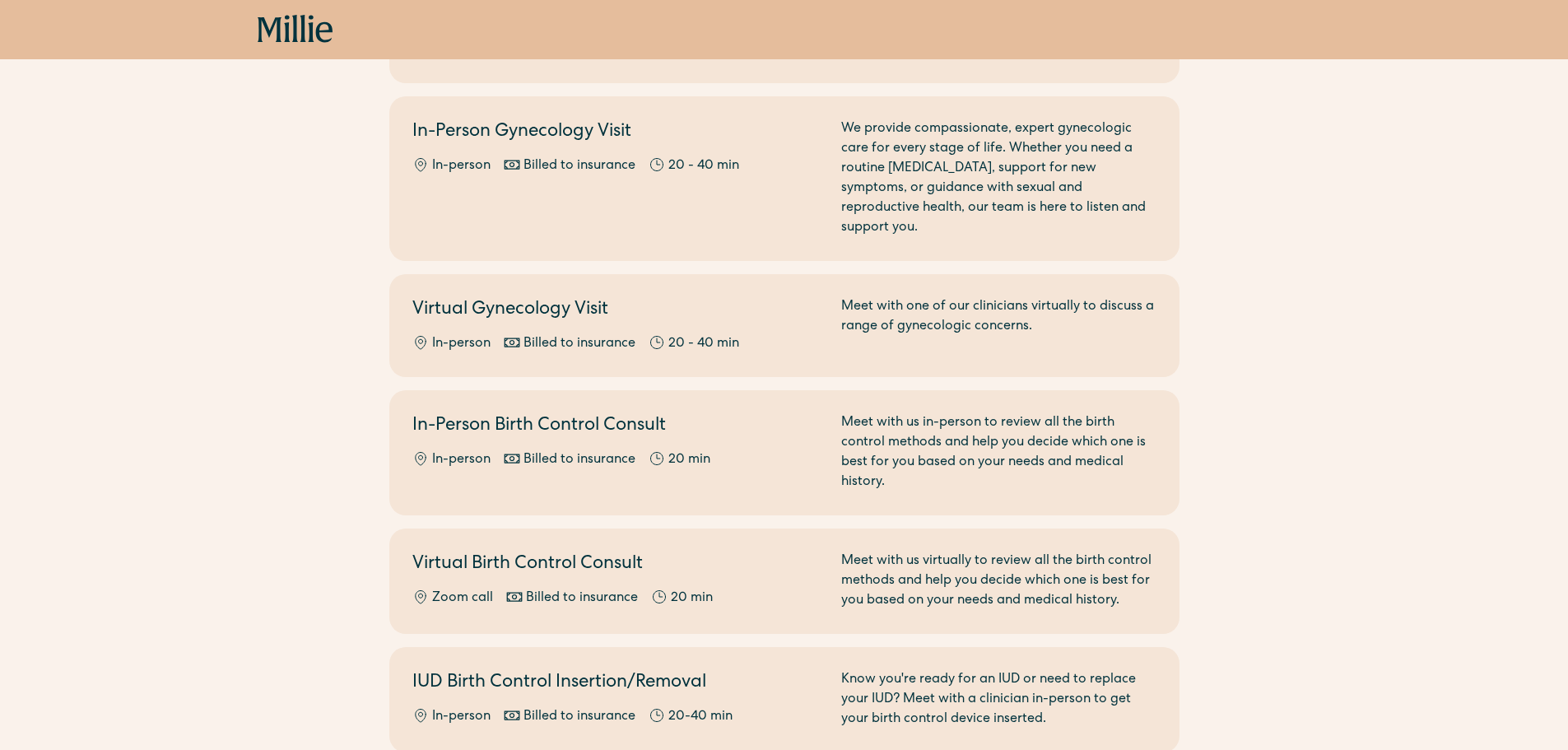
scroll to position [329, 0]
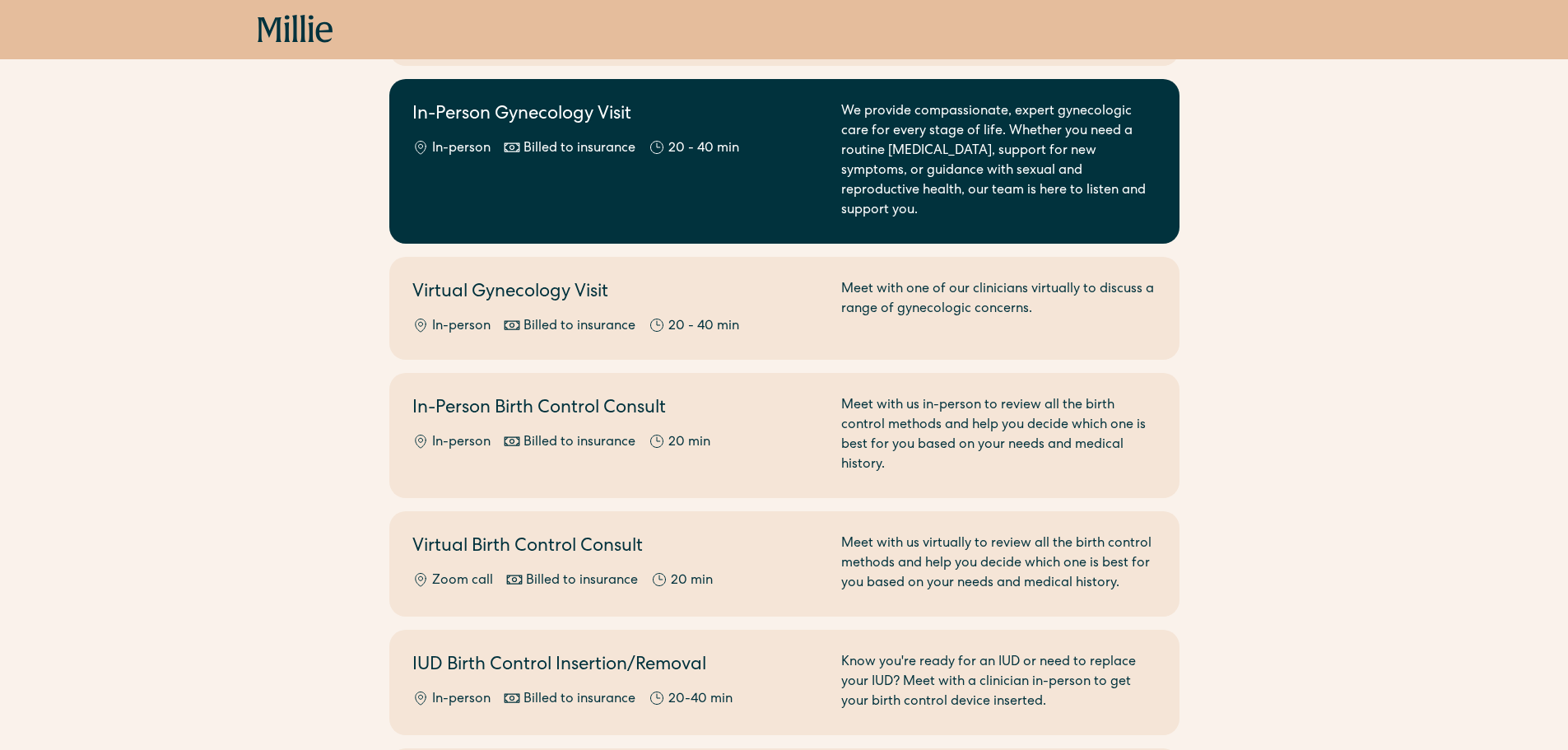
click at [747, 177] on div "In-Person Gynecology Visit In-person Billed to insurance 20 - 40 min" at bounding box center [616, 161] width 409 height 119
